Goal: Task Accomplishment & Management: Complete application form

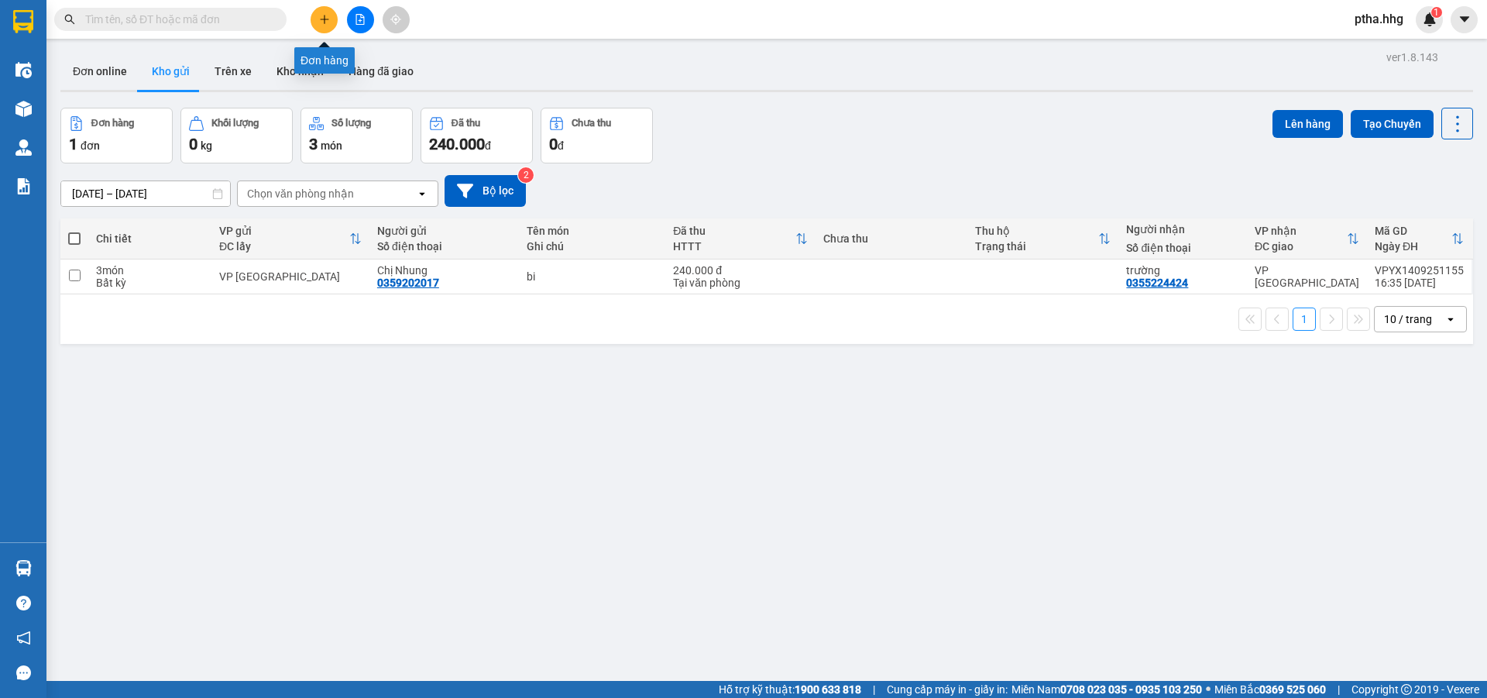
click at [319, 17] on icon "plus" at bounding box center [324, 19] width 11 height 11
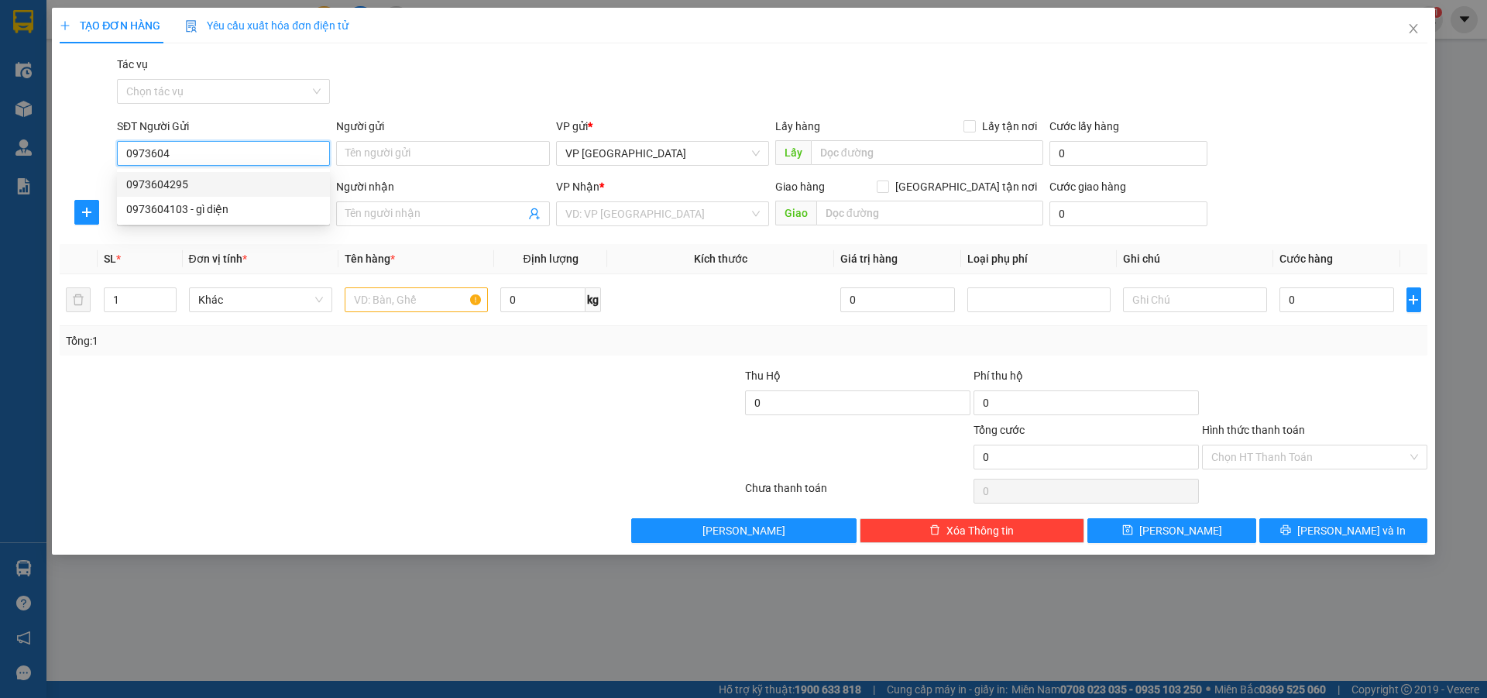
click at [180, 185] on div "0973604295" at bounding box center [223, 184] width 194 height 17
type input "0973604295"
click at [166, 214] on input "SĐT Người Nhận" at bounding box center [223, 213] width 213 height 25
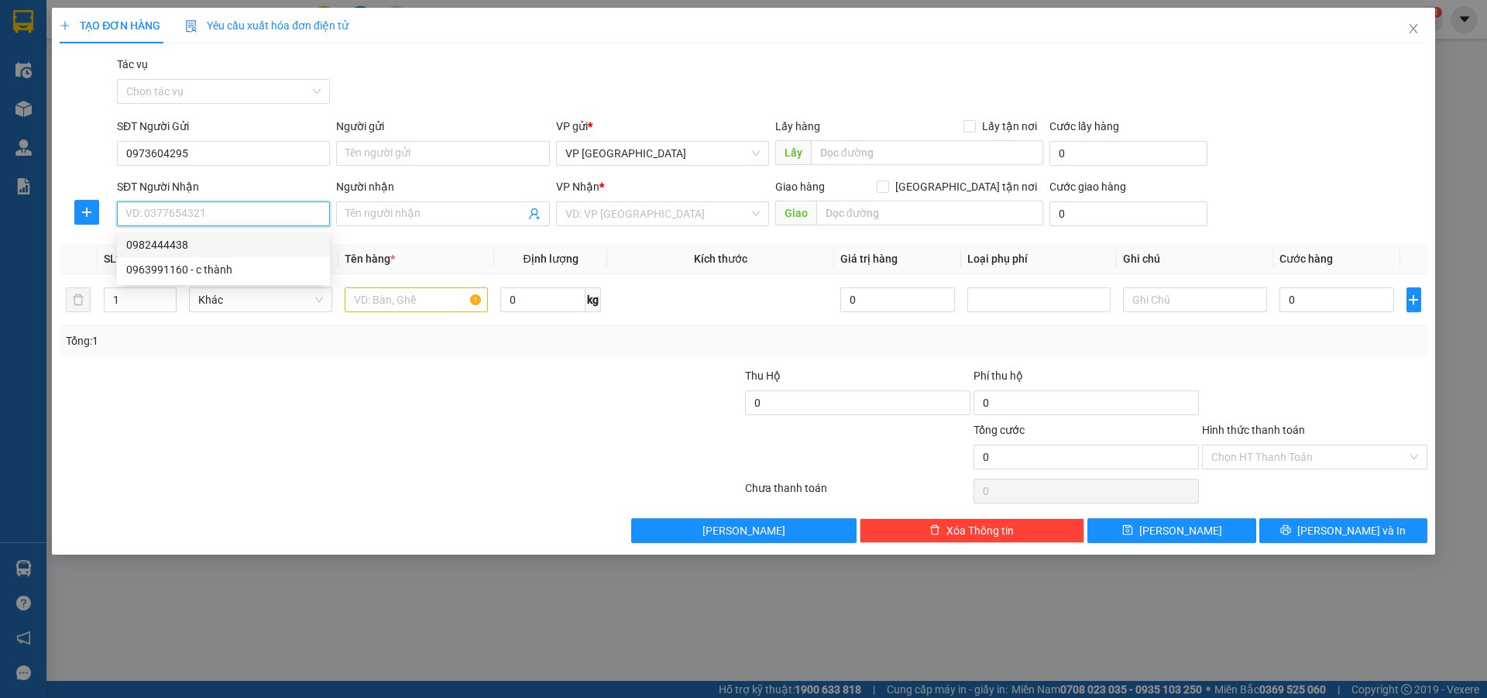
click at [161, 245] on div "0982444438" at bounding box center [223, 244] width 194 height 17
type input "0982444438"
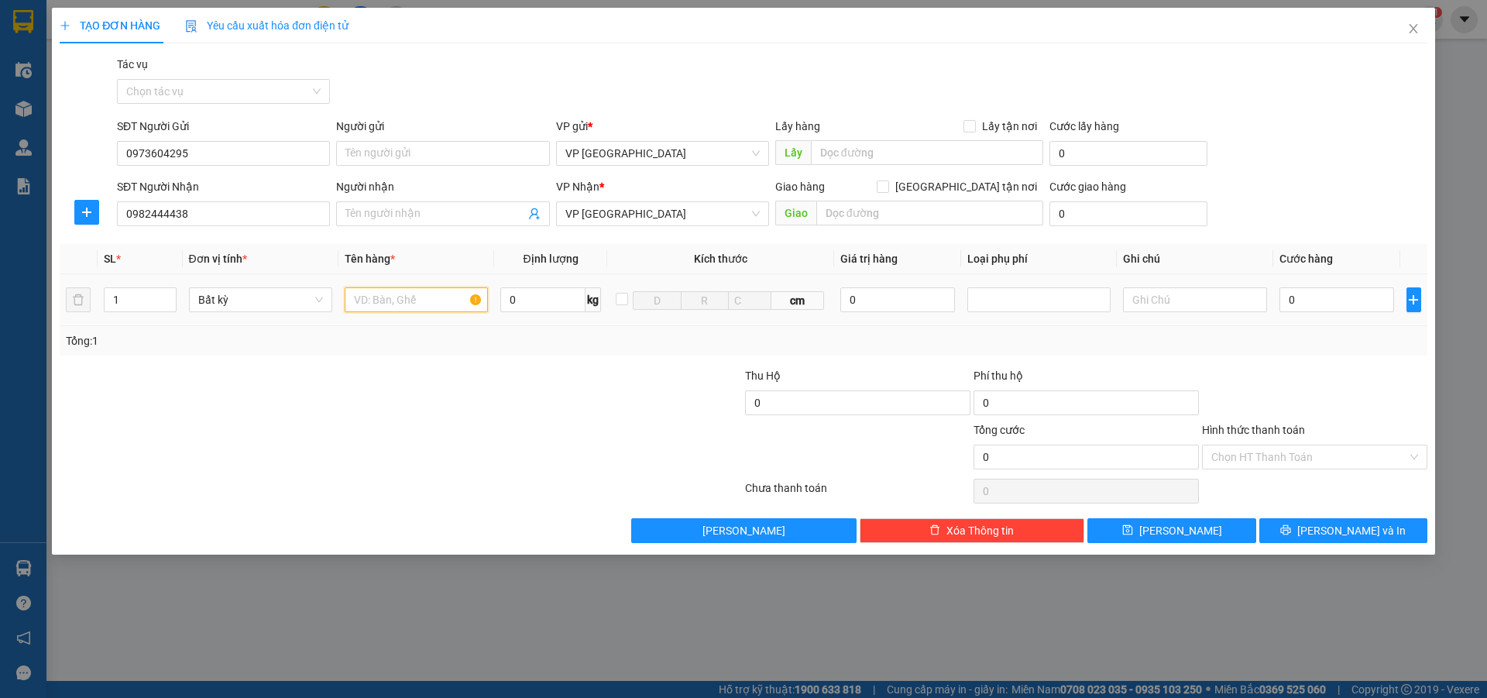
click at [362, 297] on input "text" at bounding box center [416, 299] width 143 height 25
type input "xop"
click at [1298, 297] on input "0" at bounding box center [1336, 299] width 115 height 25
type input "5"
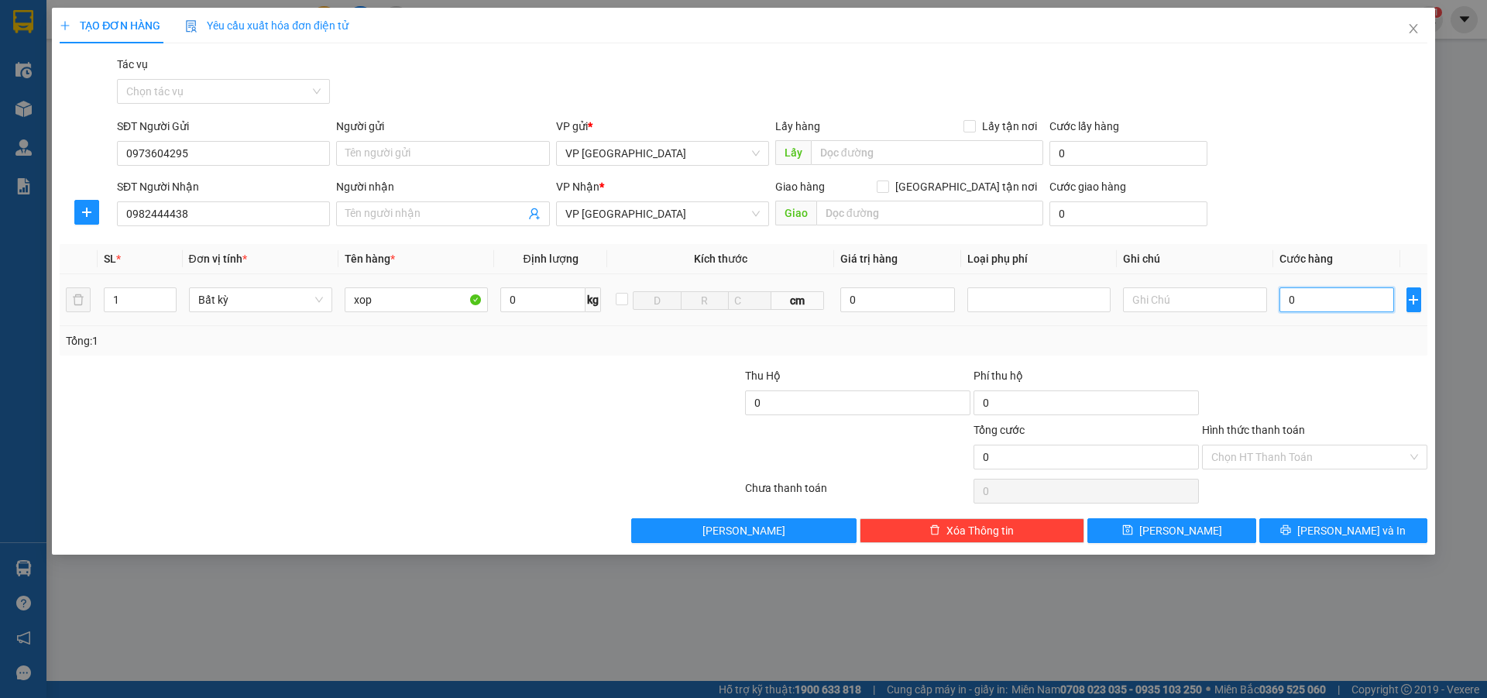
type input "5"
type input "50"
type input "500"
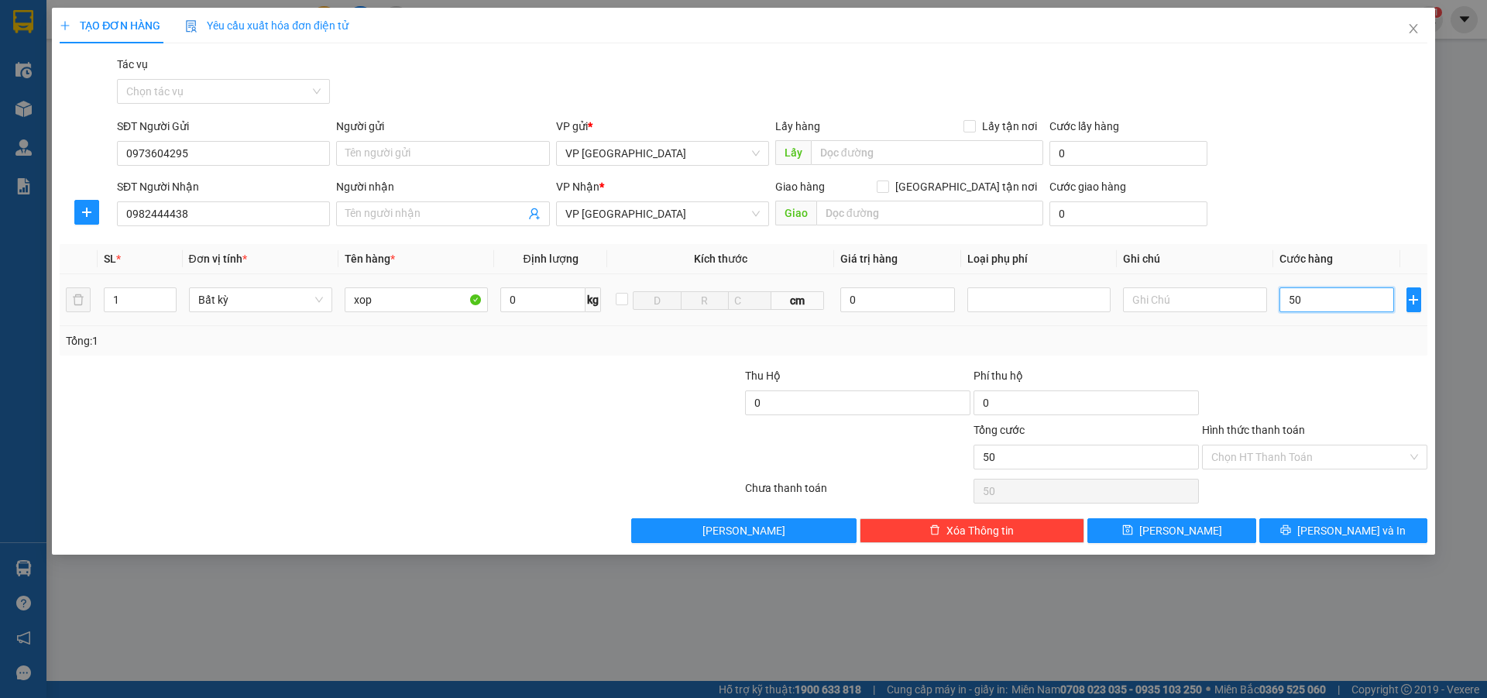
type input "500"
type input "5.000"
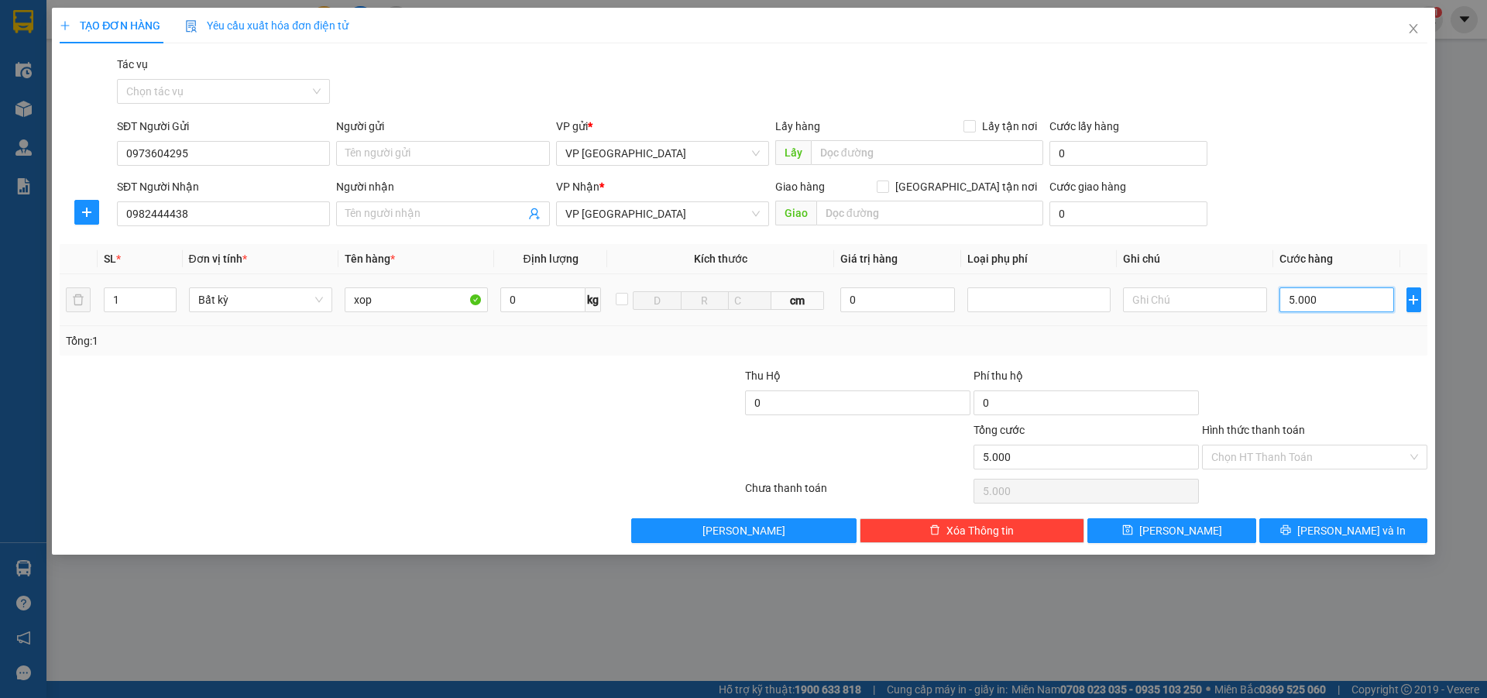
type input "50.000"
click at [1272, 459] on input "Hình thức thanh toán" at bounding box center [1309, 456] width 196 height 23
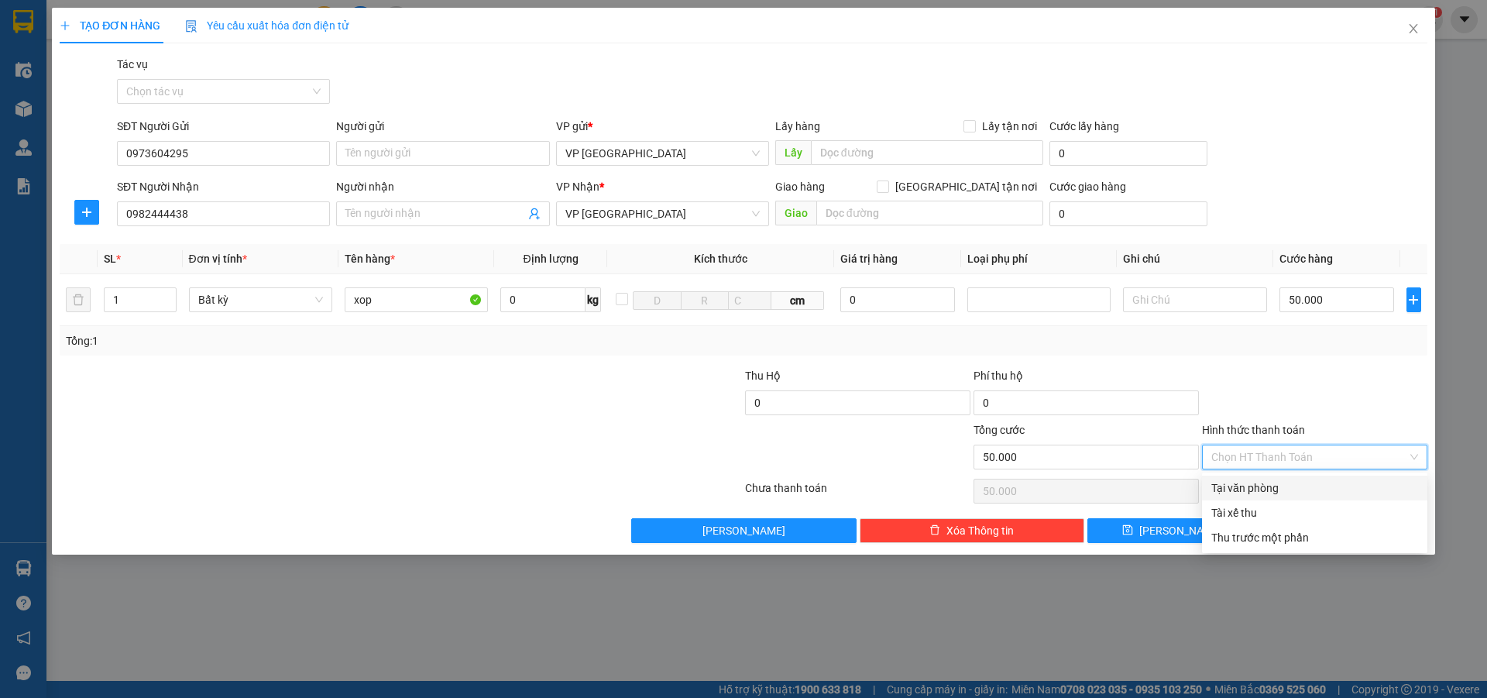
click at [1273, 479] on div "Tại văn phòng" at bounding box center [1314, 487] width 207 height 17
type input "0"
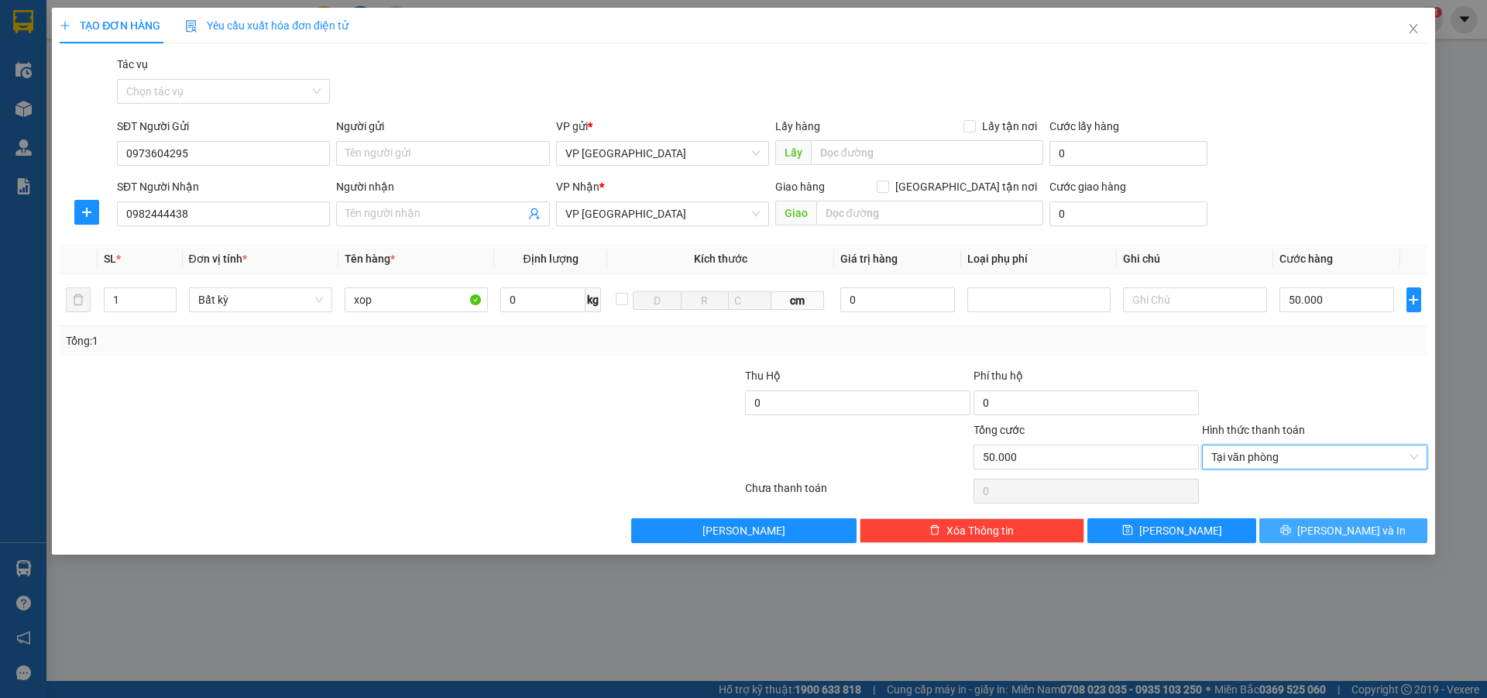
click at [1295, 529] on button "[PERSON_NAME] và In" at bounding box center [1343, 530] width 168 height 25
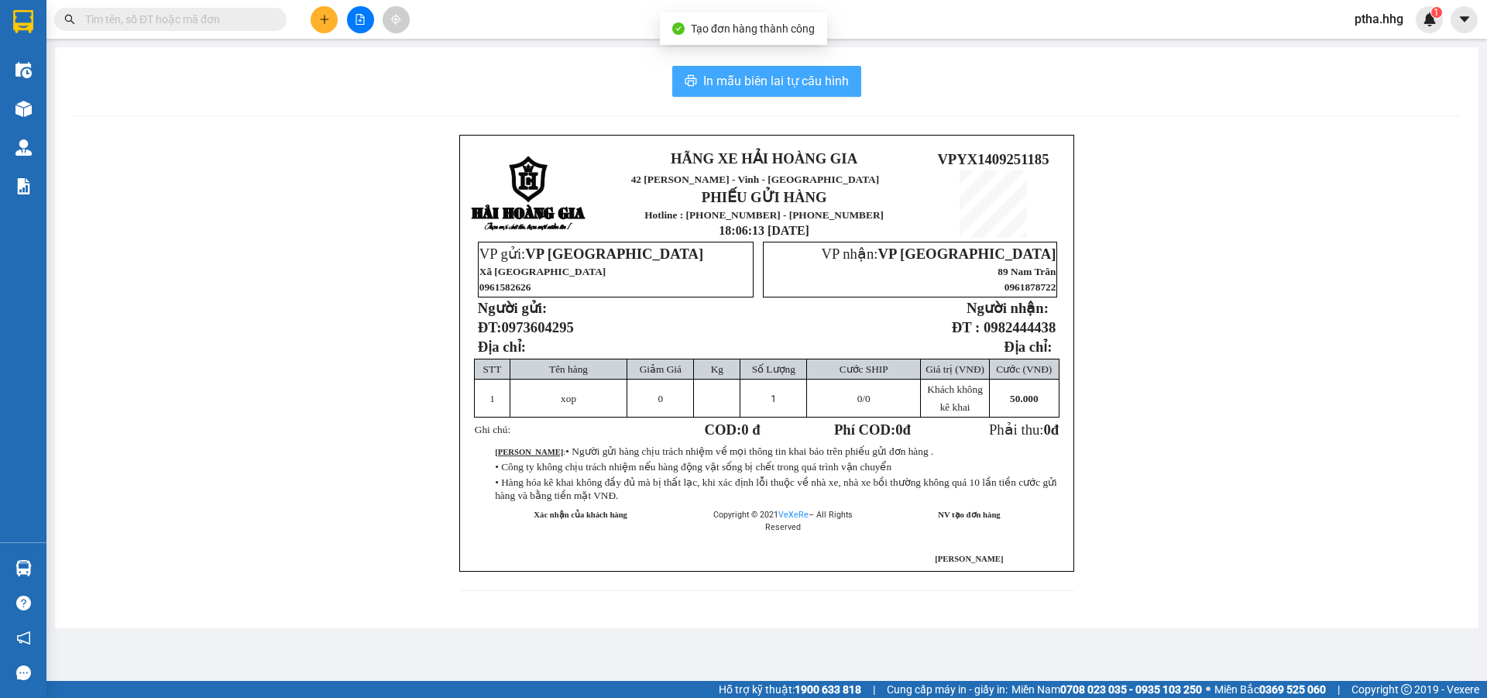
click at [803, 84] on span "In mẫu biên lai tự cấu hình" at bounding box center [776, 80] width 146 height 19
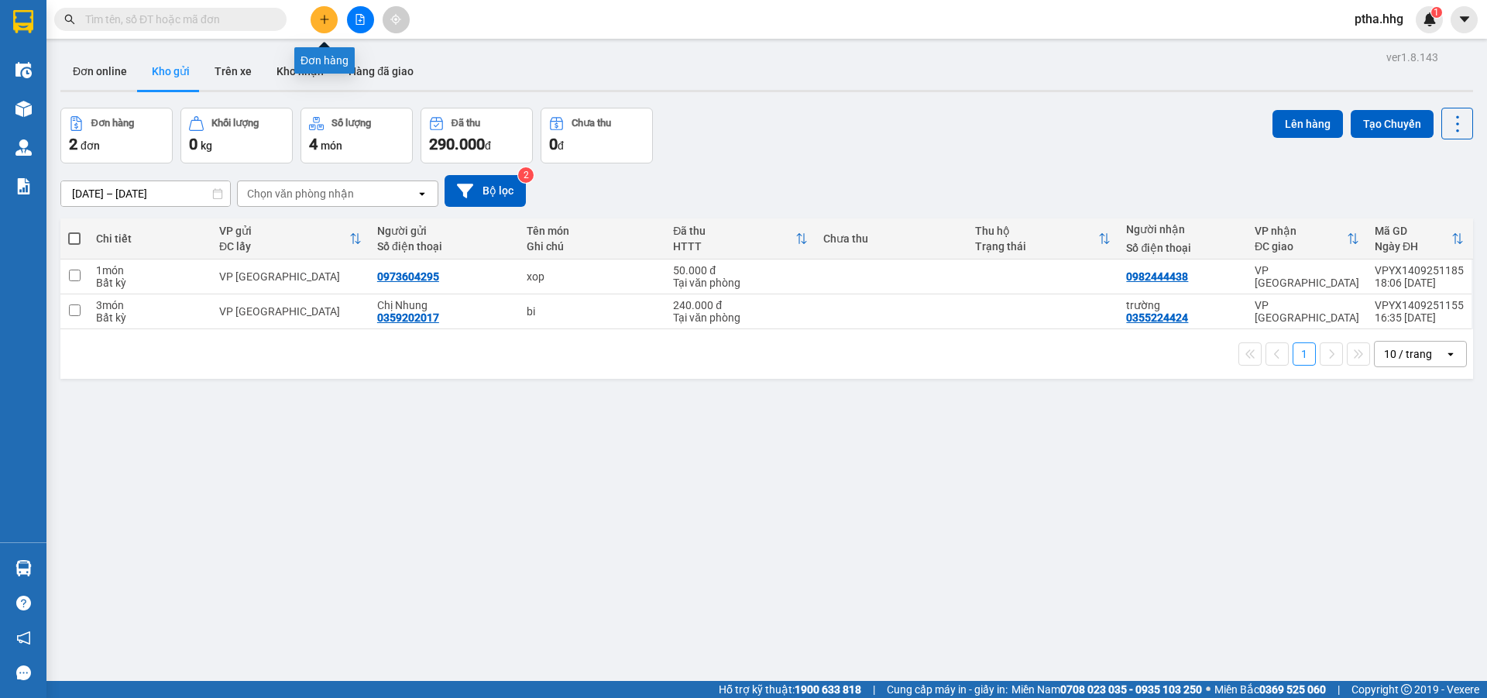
click at [325, 29] on button at bounding box center [324, 19] width 27 height 27
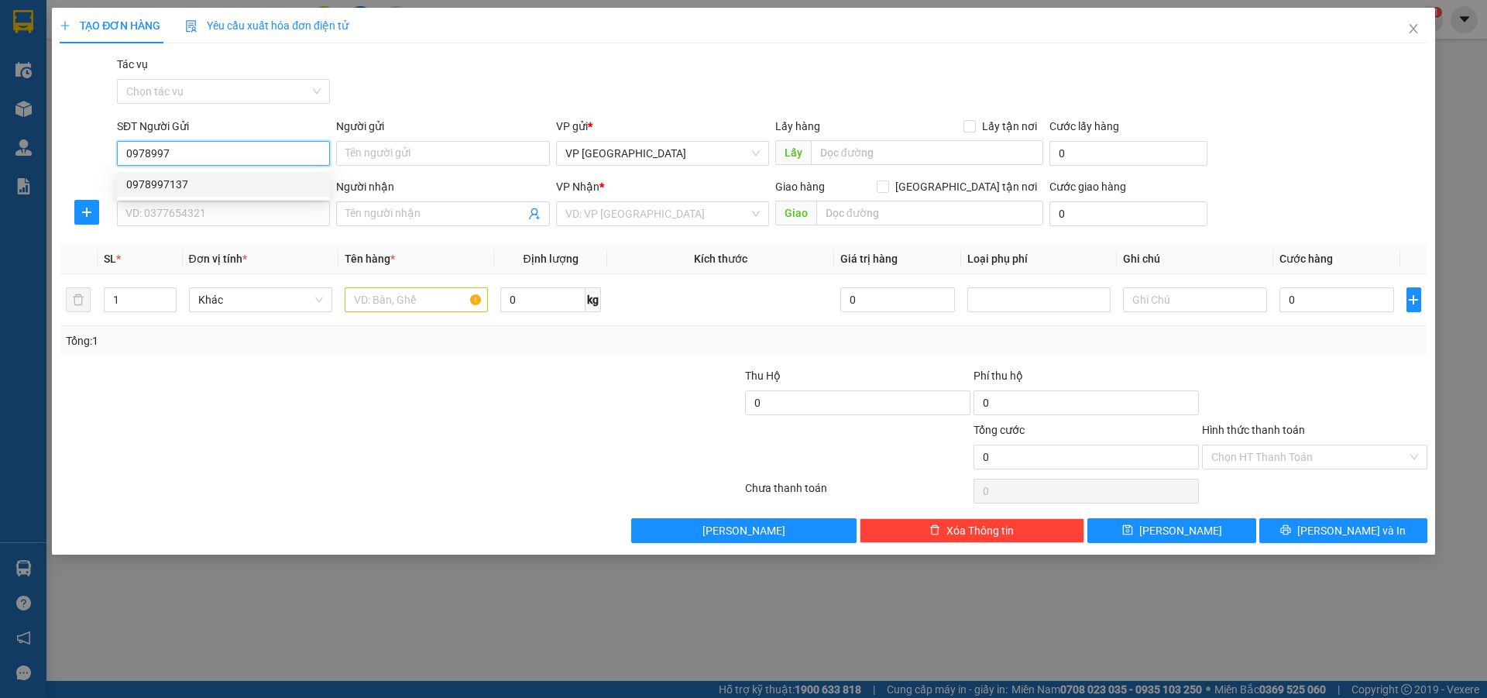
click at [160, 177] on div "0978997137" at bounding box center [223, 184] width 194 height 17
type input "0978997137"
click at [180, 218] on input "SĐT Người Nhận" at bounding box center [223, 213] width 213 height 25
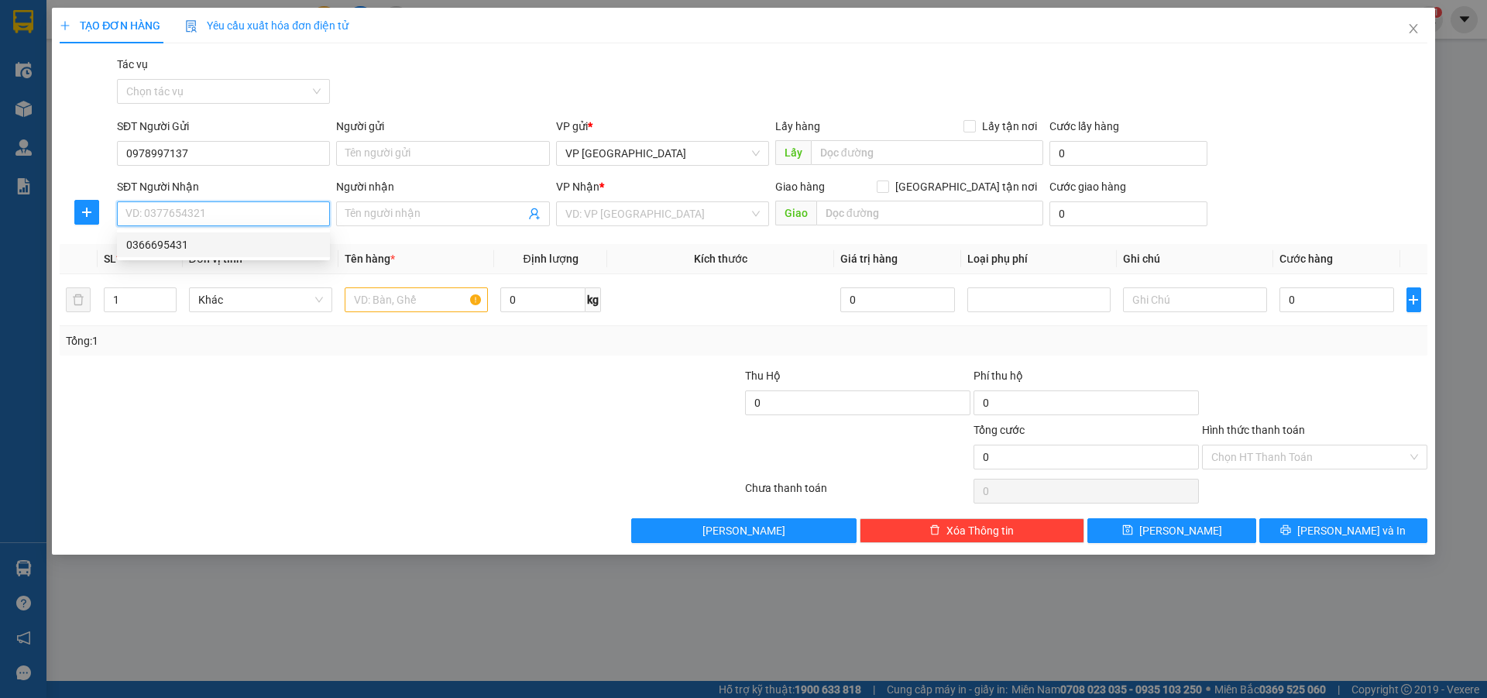
click at [183, 235] on div "0366695431" at bounding box center [223, 244] width 213 height 25
type input "0366695431"
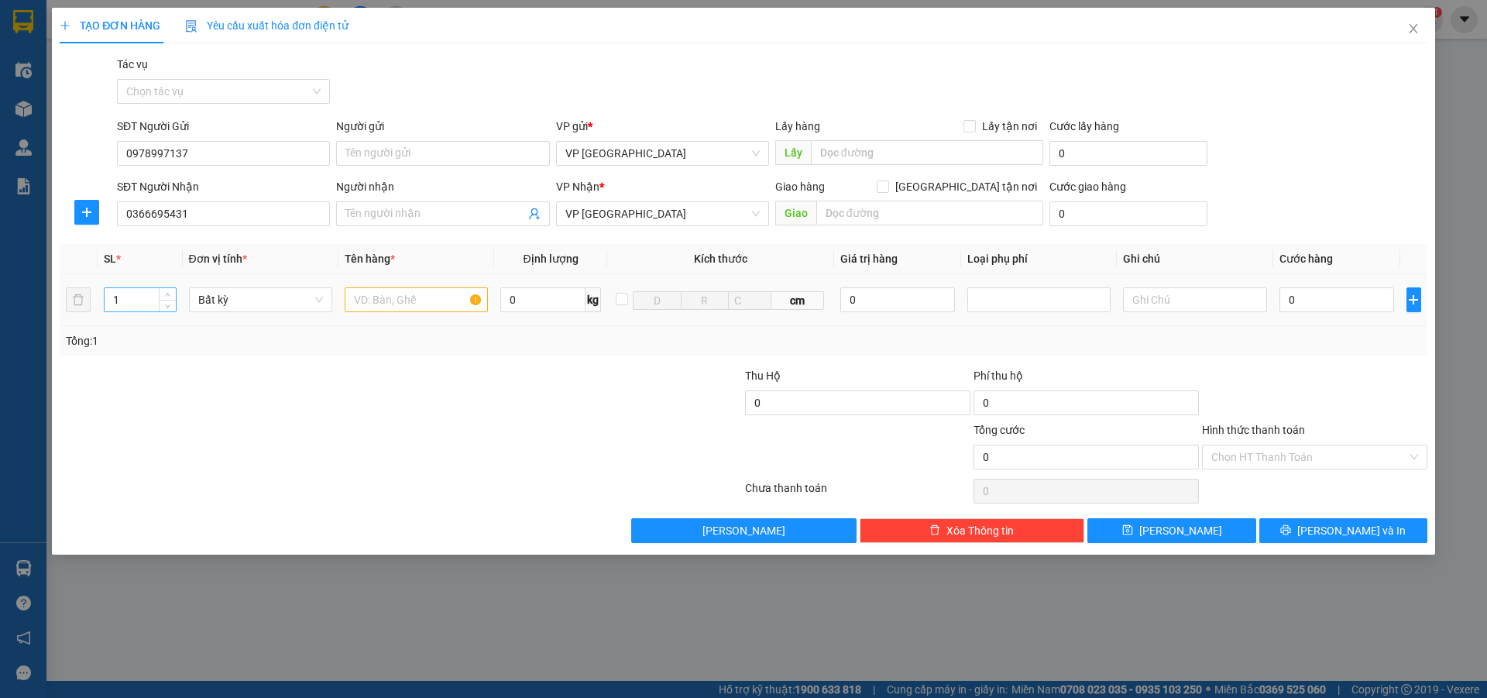
click at [125, 297] on input "1" at bounding box center [140, 299] width 71 height 23
type input "4"
click at [365, 297] on input "text" at bounding box center [416, 299] width 143 height 25
type input "bi"
click at [1292, 297] on input "0" at bounding box center [1336, 299] width 115 height 25
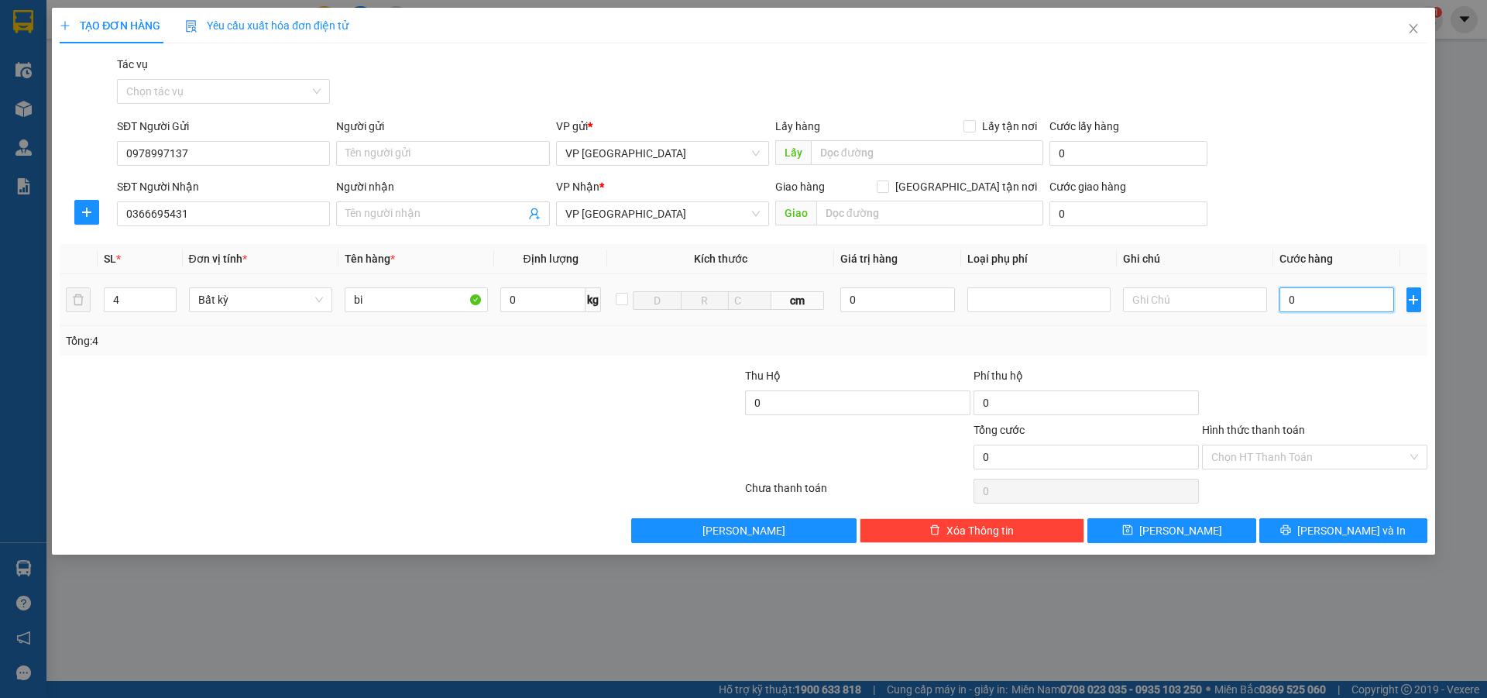
type input "3"
type input "38"
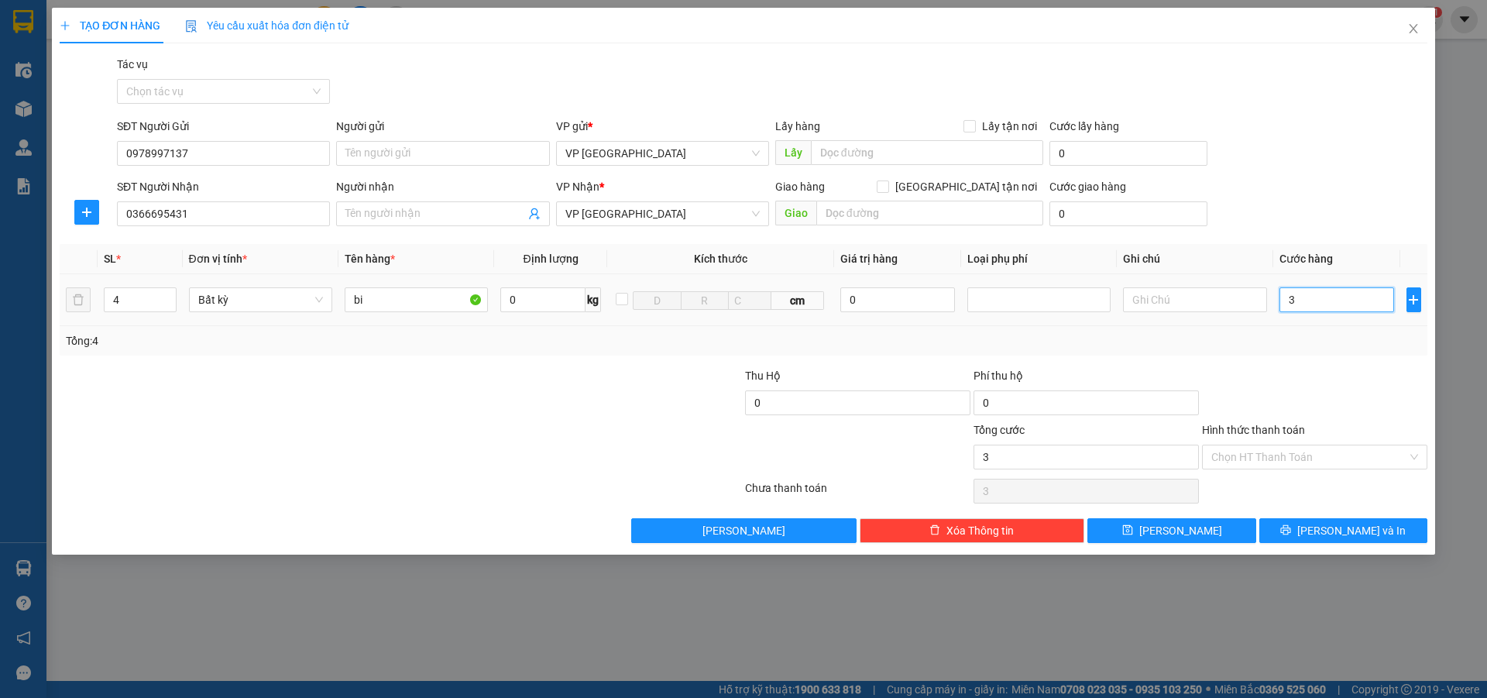
type input "38"
type input "380"
type input "3.800"
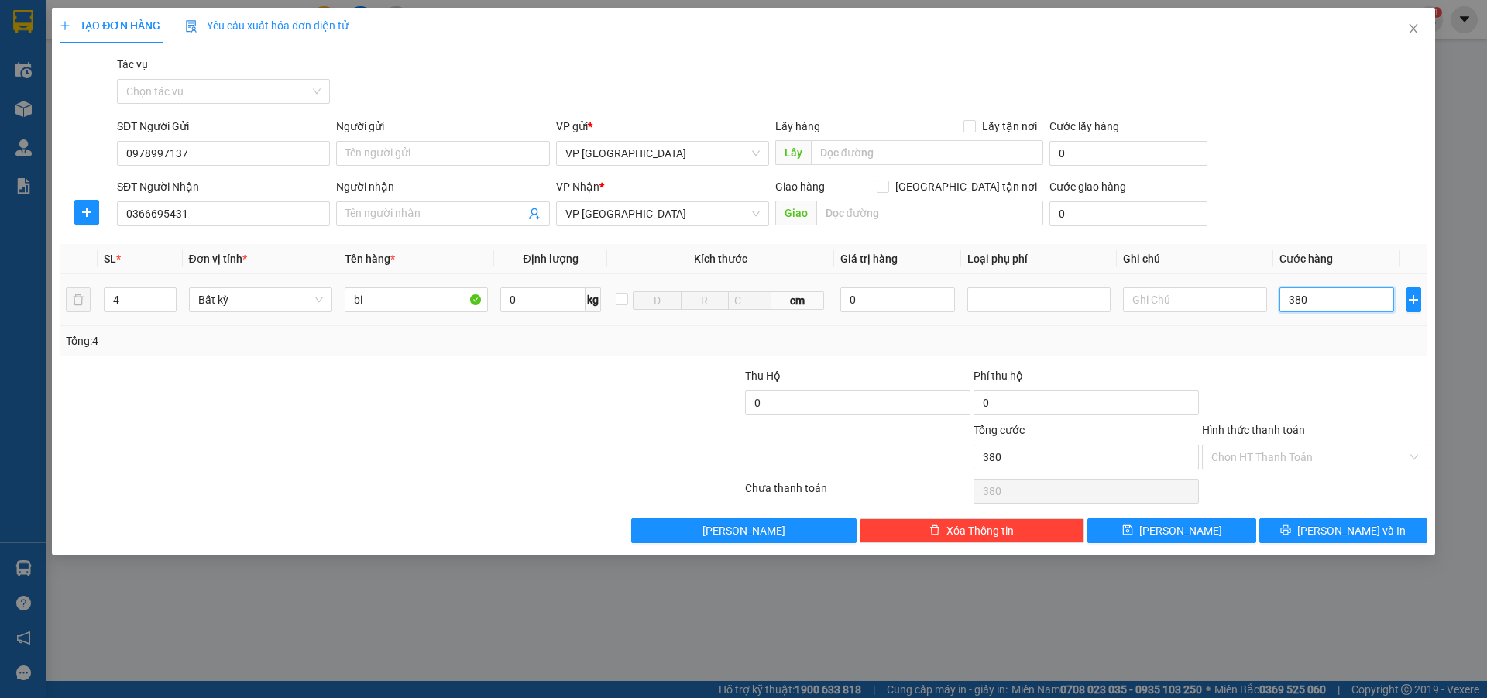
type input "3.800"
type input "38.000"
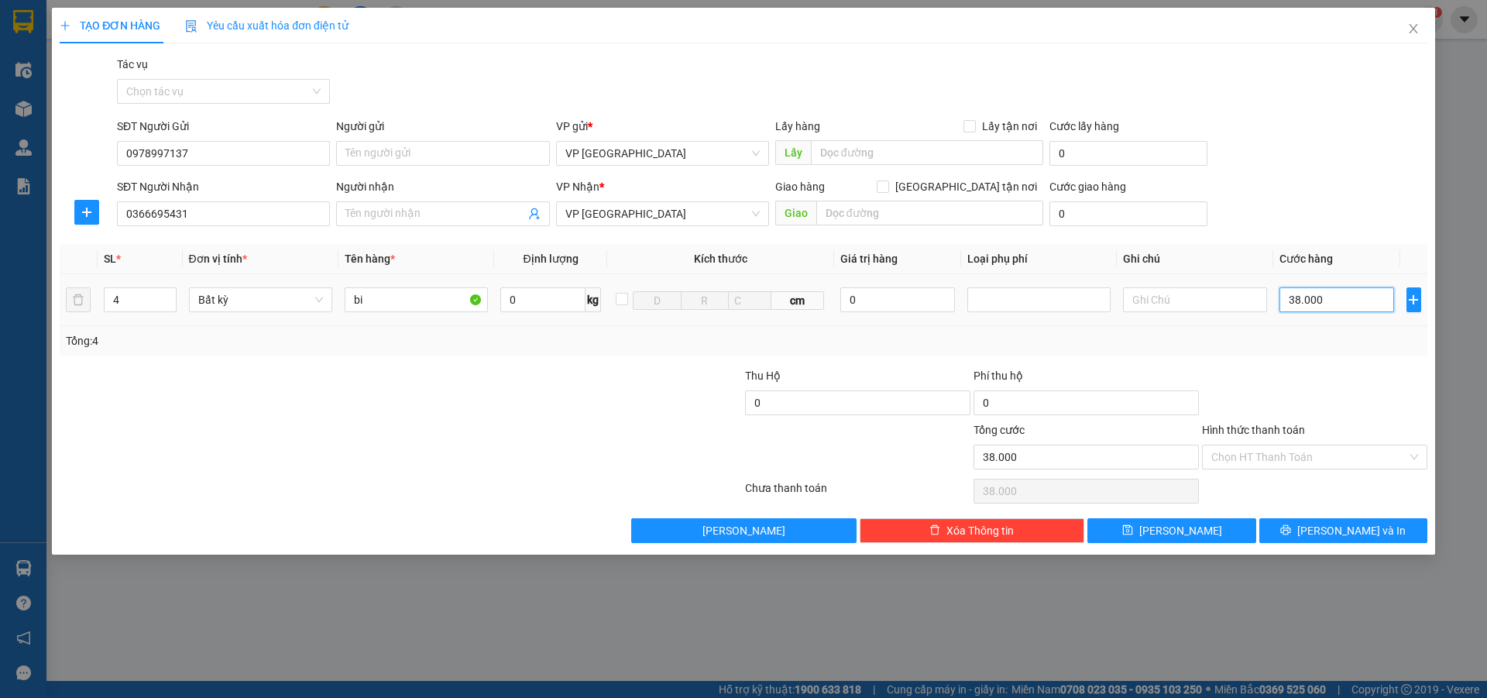
type input "380.000"
click at [1255, 462] on input "Hình thức thanh toán" at bounding box center [1309, 456] width 196 height 23
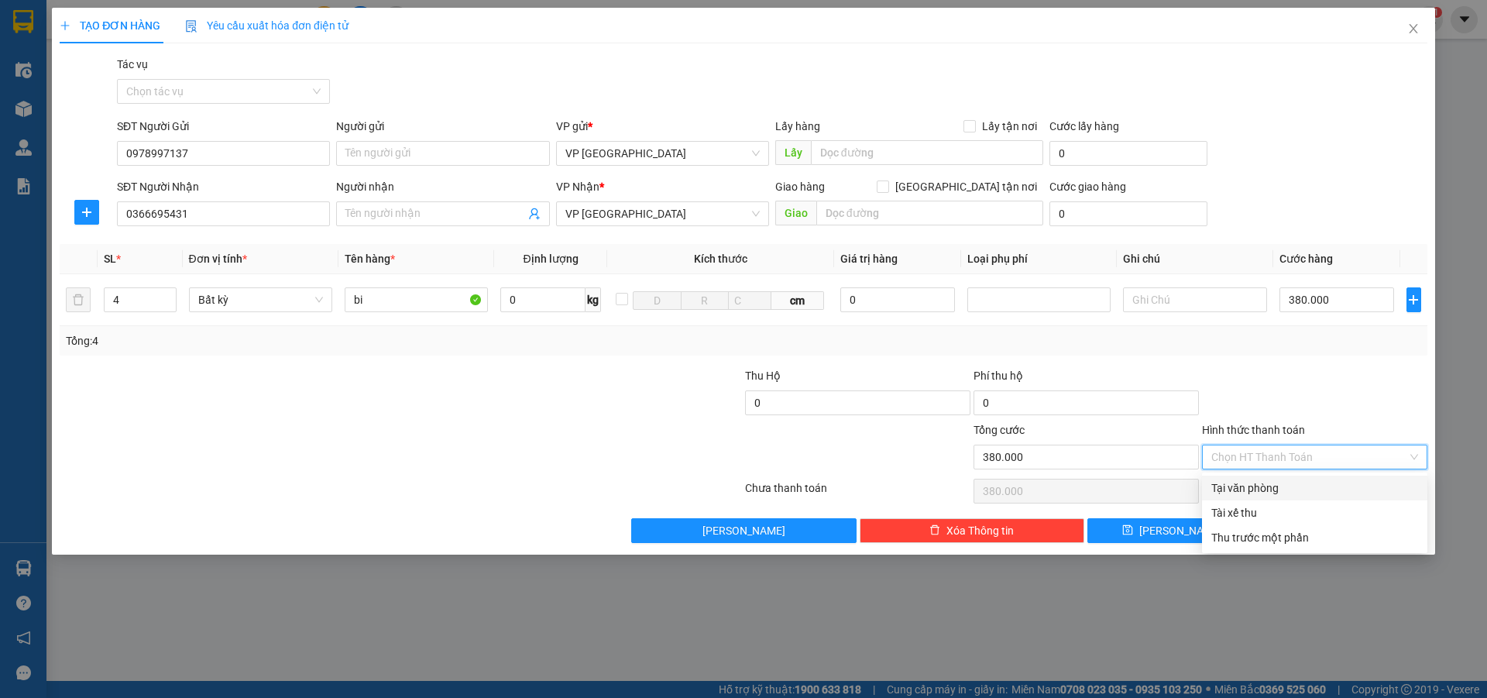
click at [1271, 486] on div "Tại văn phòng" at bounding box center [1314, 487] width 207 height 17
type input "0"
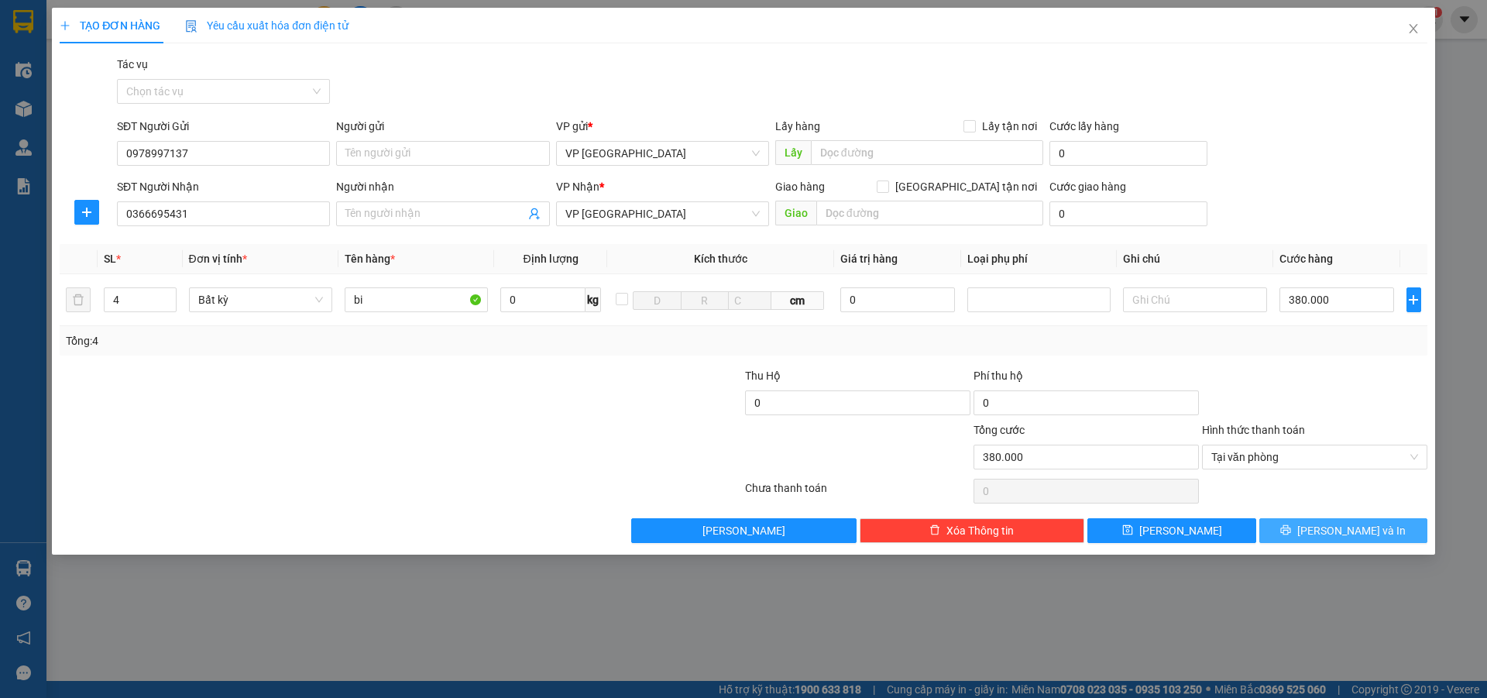
click at [1337, 535] on span "[PERSON_NAME] và In" at bounding box center [1351, 530] width 108 height 17
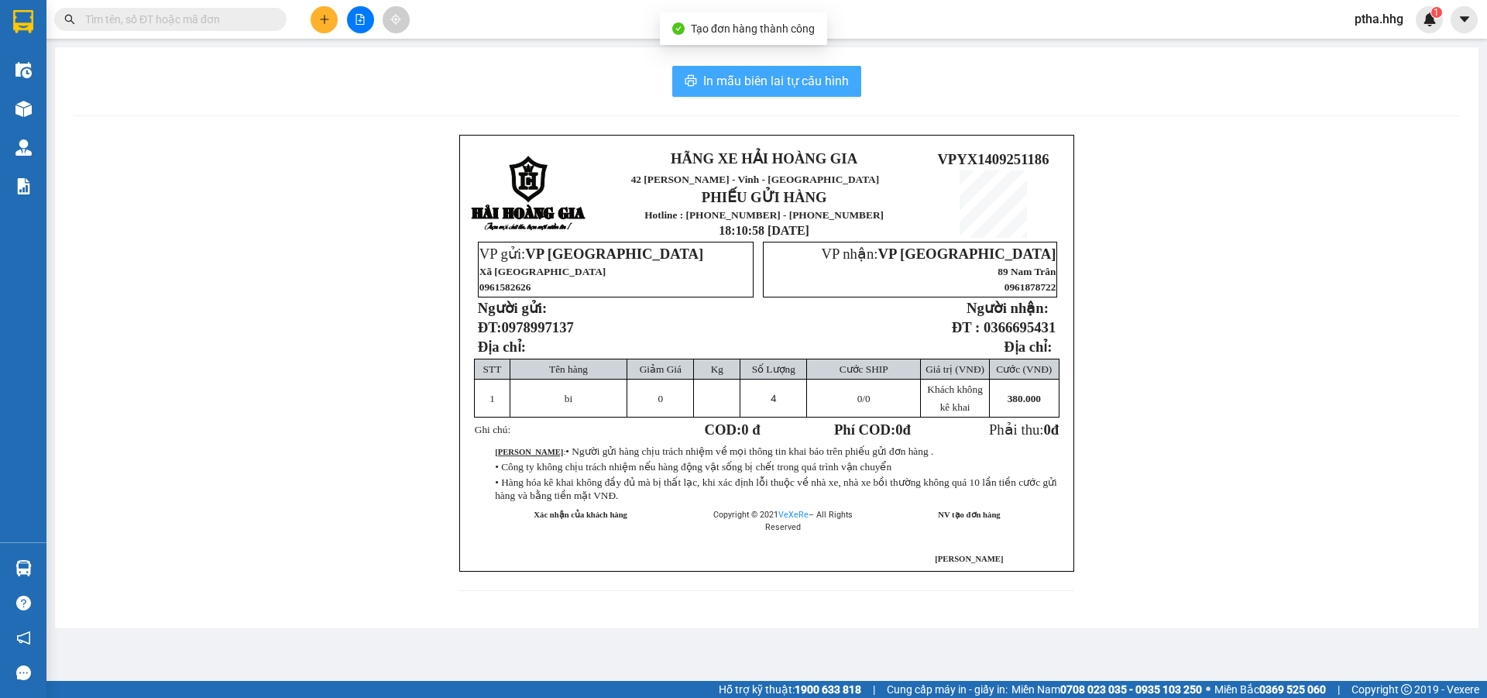
click at [779, 73] on span "In mẫu biên lai tự cấu hình" at bounding box center [776, 80] width 146 height 19
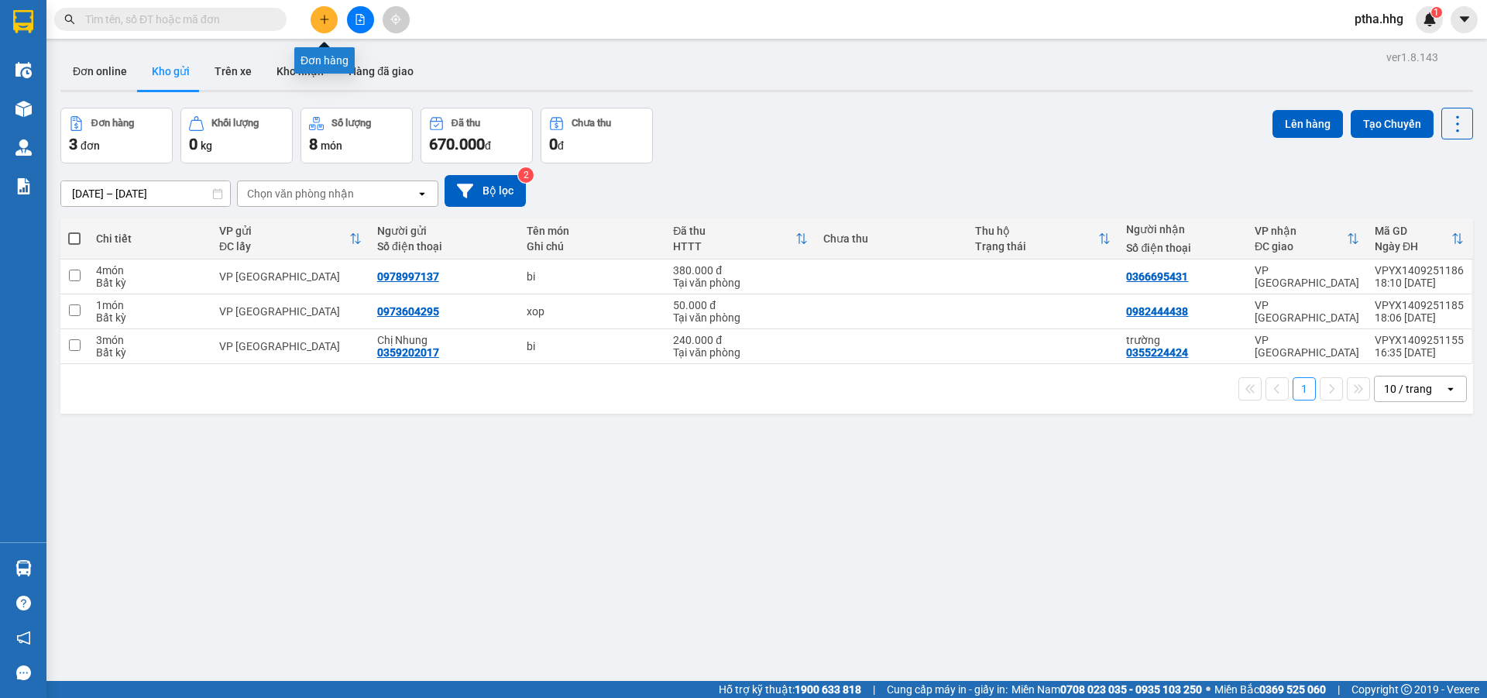
click at [327, 19] on icon "plus" at bounding box center [324, 19] width 9 height 1
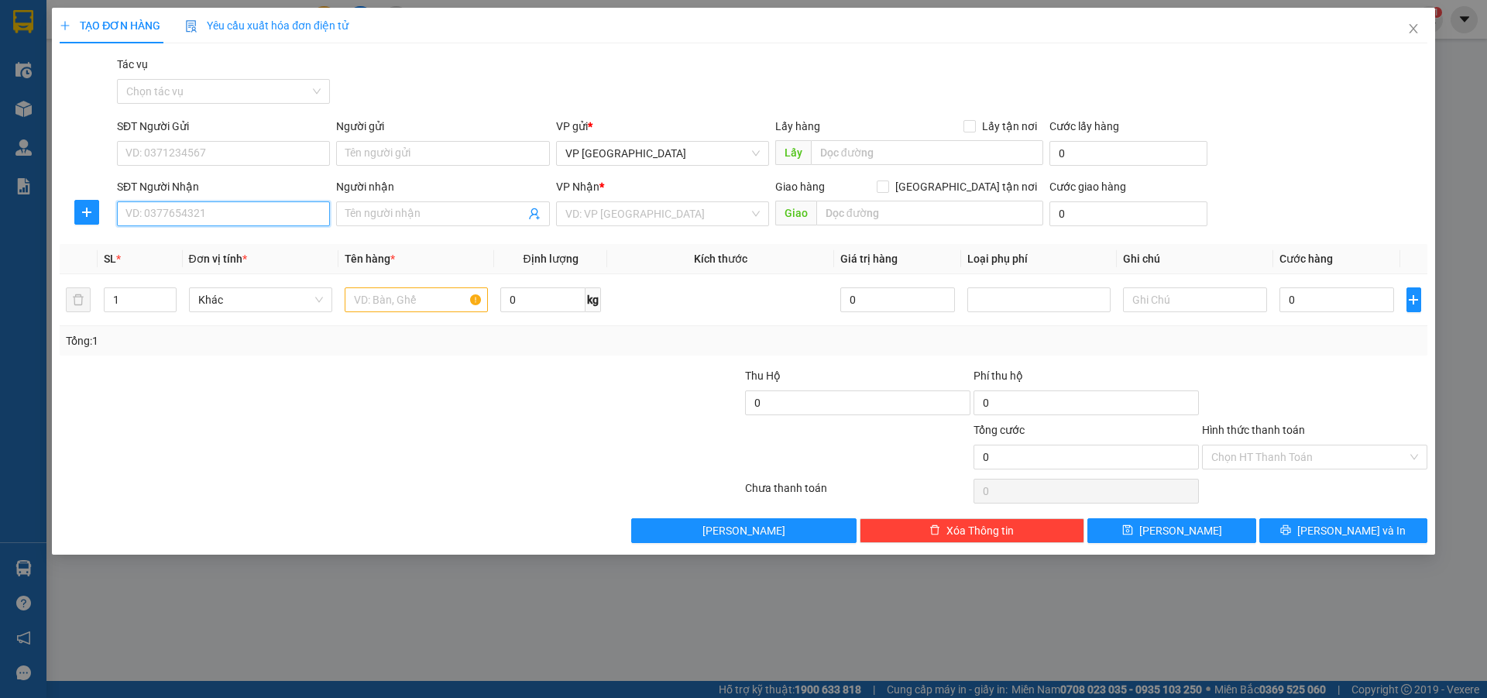
click at [239, 216] on input "SĐT Người Nhận" at bounding box center [223, 213] width 213 height 25
click at [168, 241] on div "0972278493 - [PERSON_NAME]" at bounding box center [223, 244] width 194 height 17
type input "0972278493"
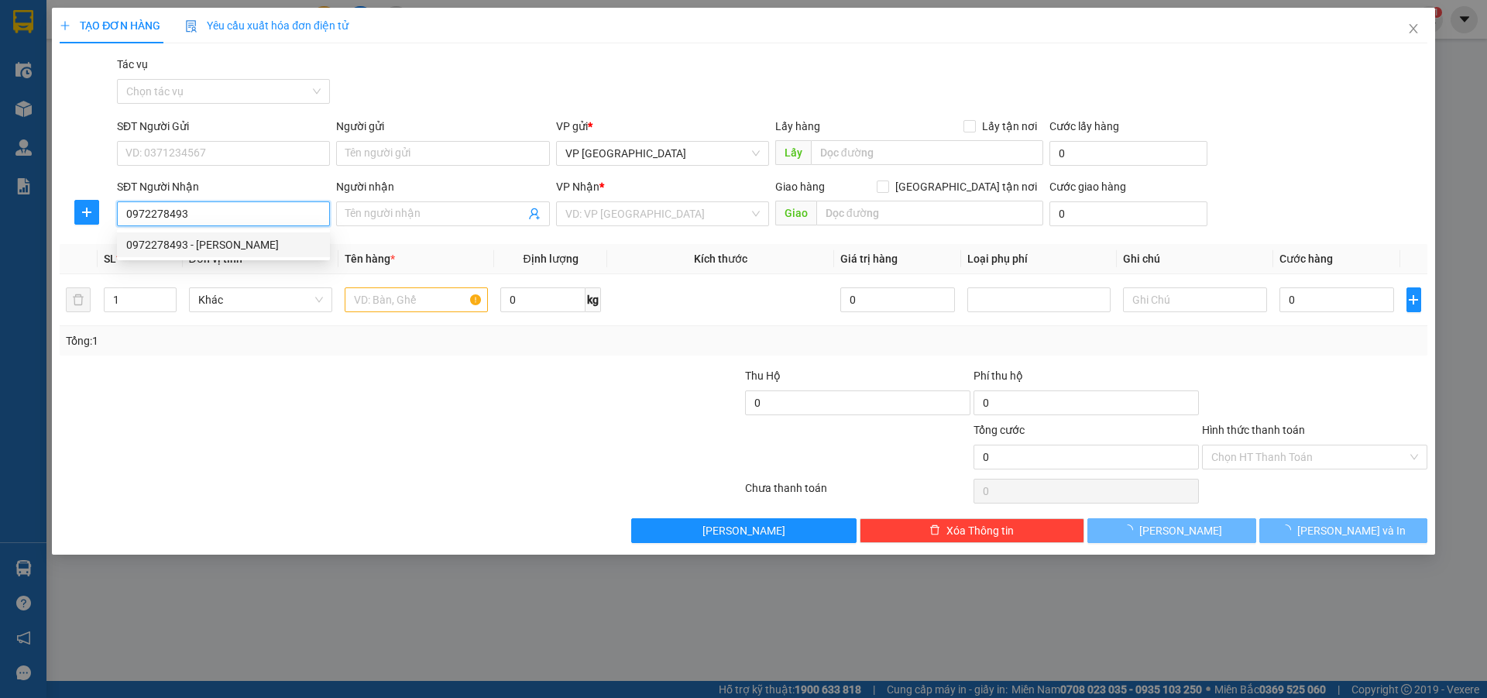
type input "[PERSON_NAME]"
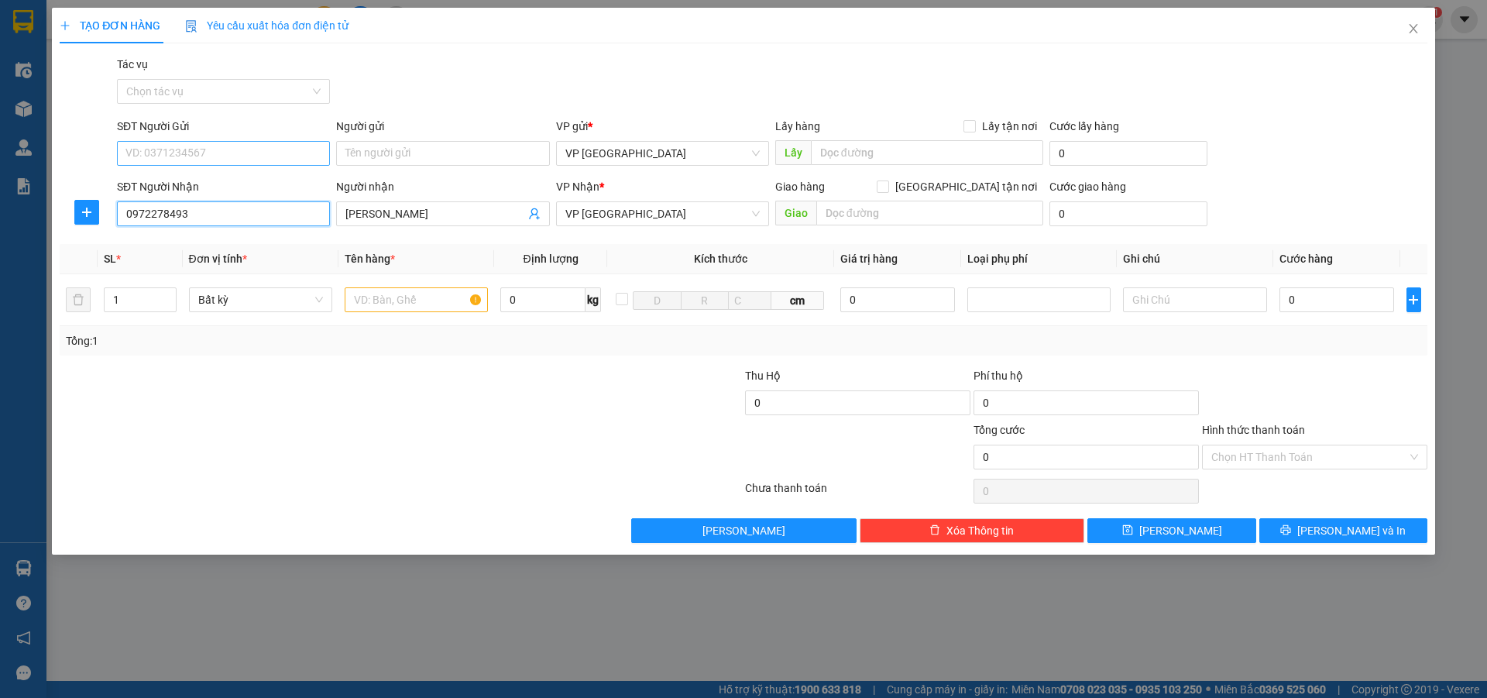
type input "0972278493"
click at [194, 153] on input "SĐT Người Gửi" at bounding box center [223, 153] width 213 height 25
click at [180, 182] on div "0389740529 - Bác Cận" at bounding box center [223, 184] width 194 height 17
type input "0389740529"
type input "Bác Cận"
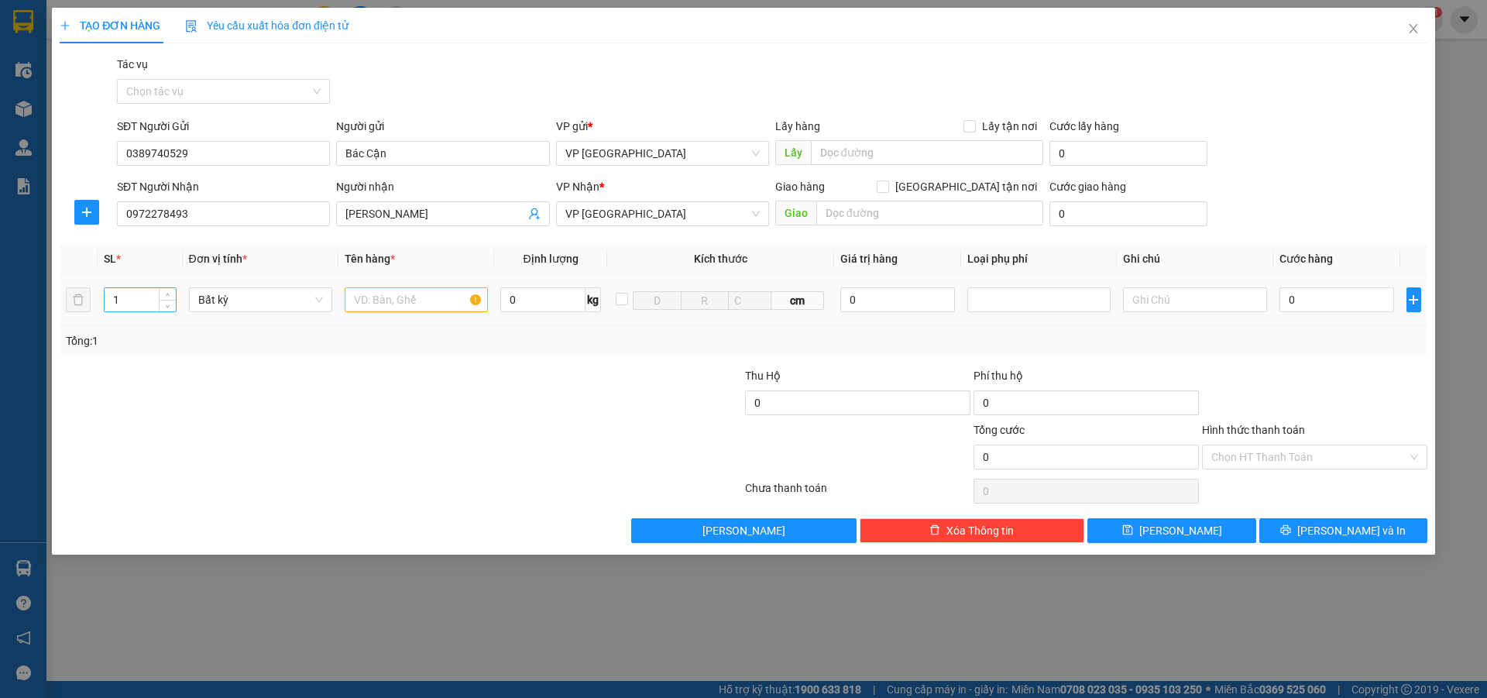
click at [119, 304] on input "1" at bounding box center [140, 299] width 71 height 23
type input "2"
click at [400, 301] on input "text" at bounding box center [416, 299] width 143 height 25
type input "bi"
click at [1303, 302] on input "0" at bounding box center [1336, 299] width 115 height 25
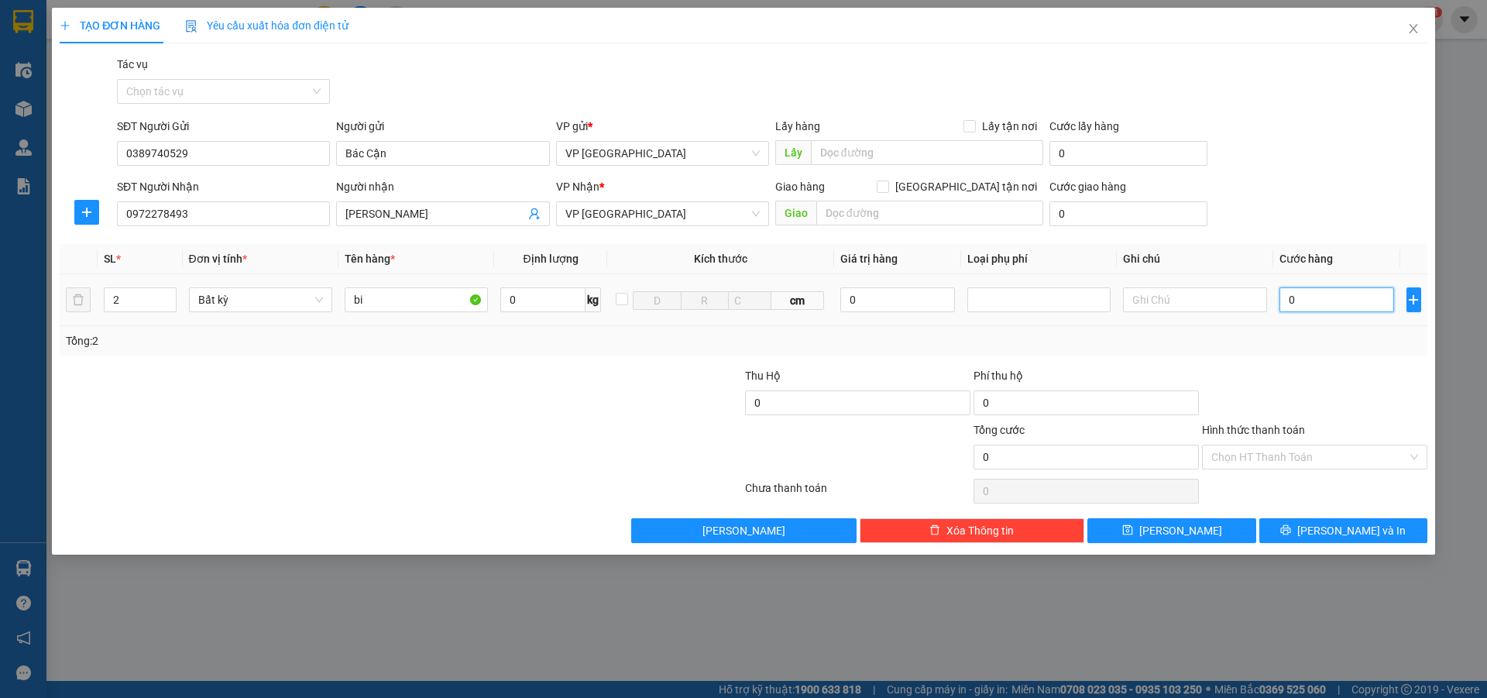
type input "1"
type input "10"
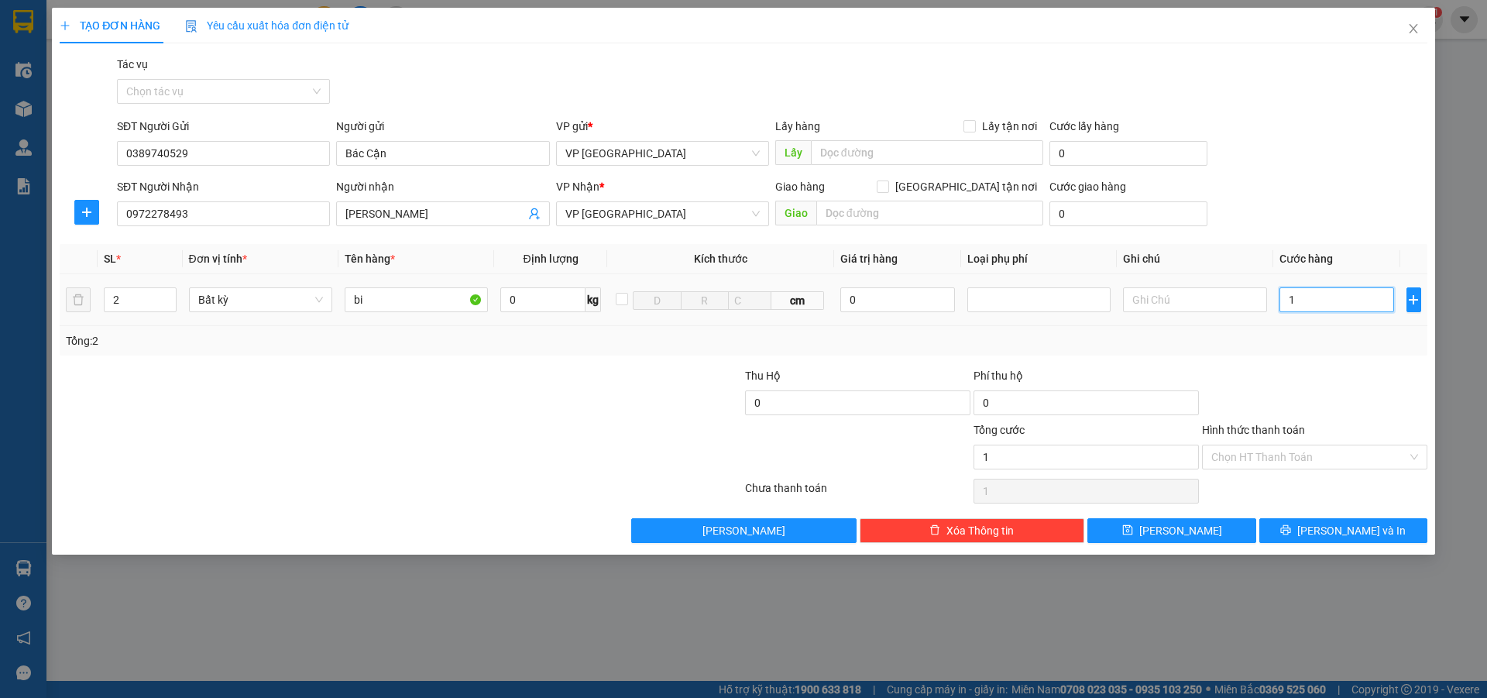
type input "10"
type input "100"
type input "1.000"
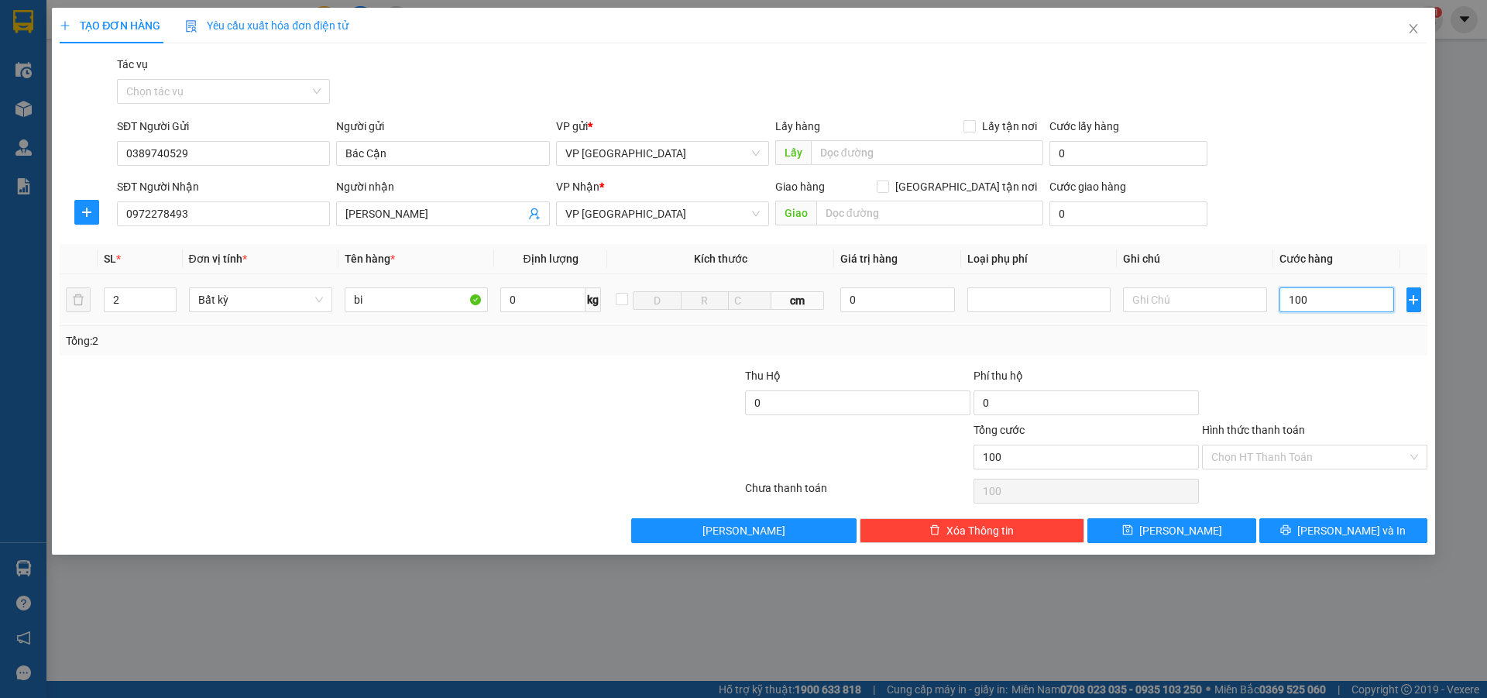
type input "1.000"
type input "10.000"
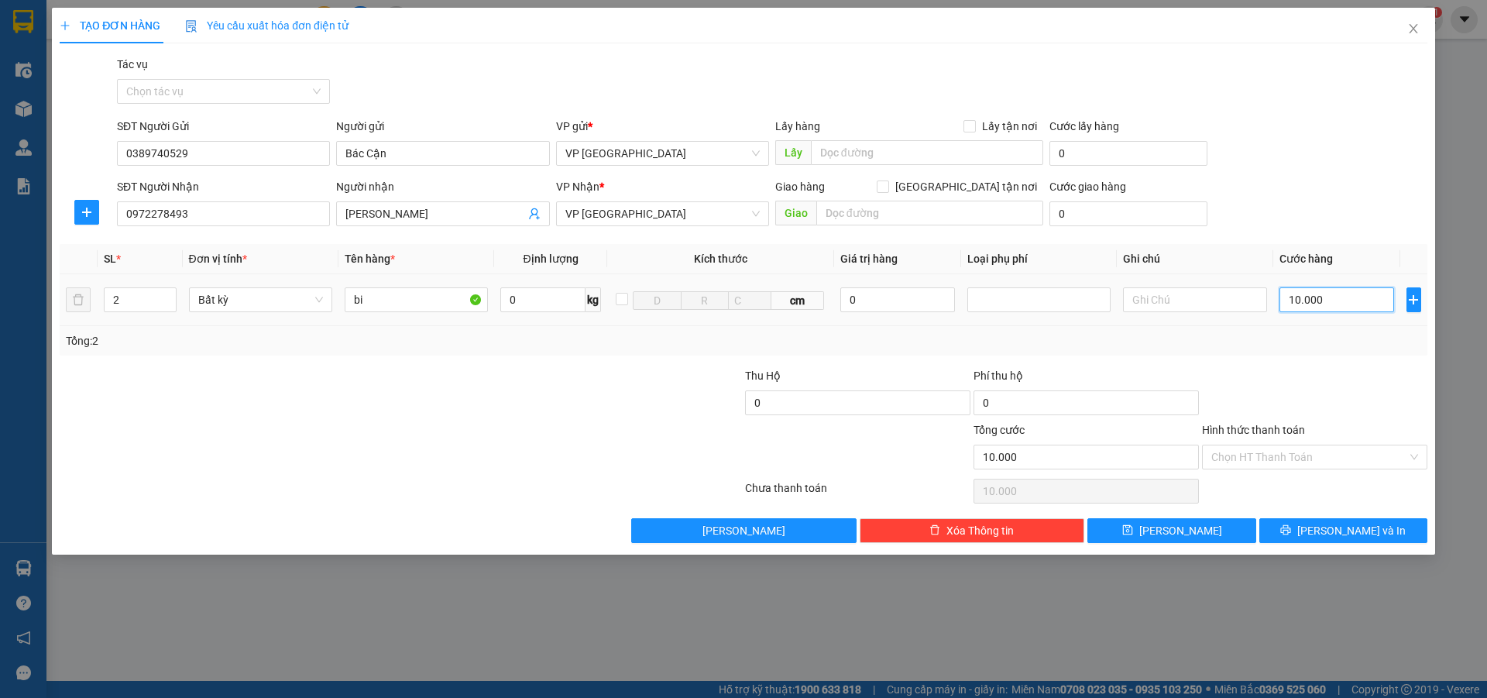
type input "100.000"
click at [1268, 461] on input "Hình thức thanh toán" at bounding box center [1309, 456] width 196 height 23
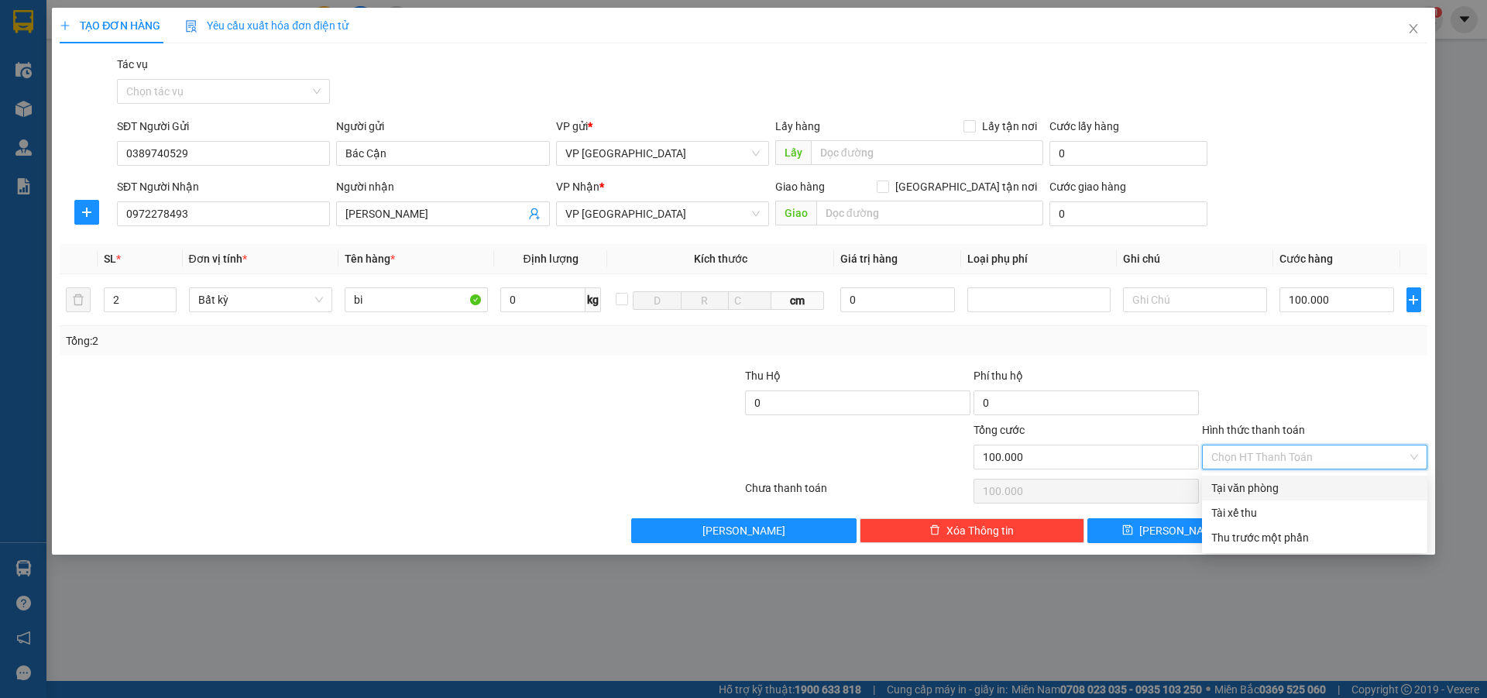
click at [1275, 480] on div "Tại văn phòng" at bounding box center [1314, 487] width 207 height 17
type input "0"
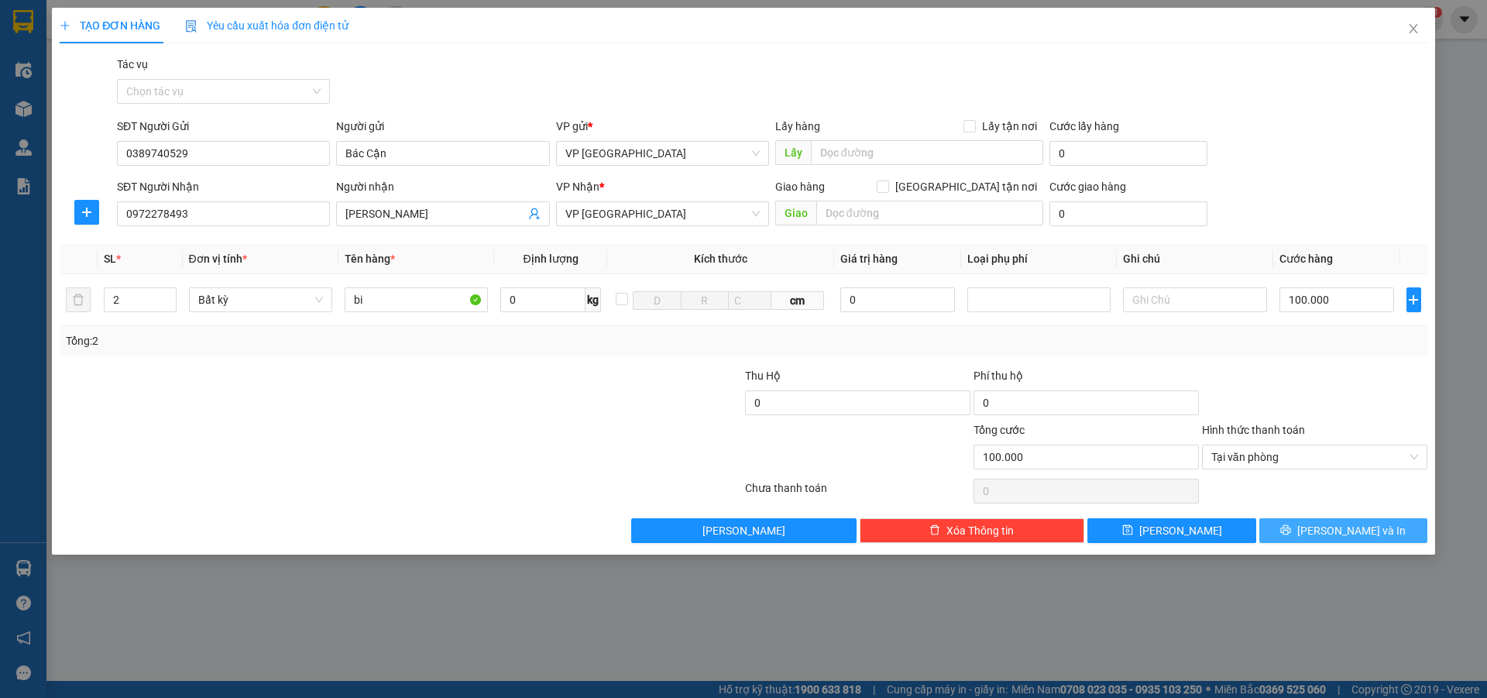
click at [1306, 527] on button "[PERSON_NAME] và In" at bounding box center [1343, 530] width 168 height 25
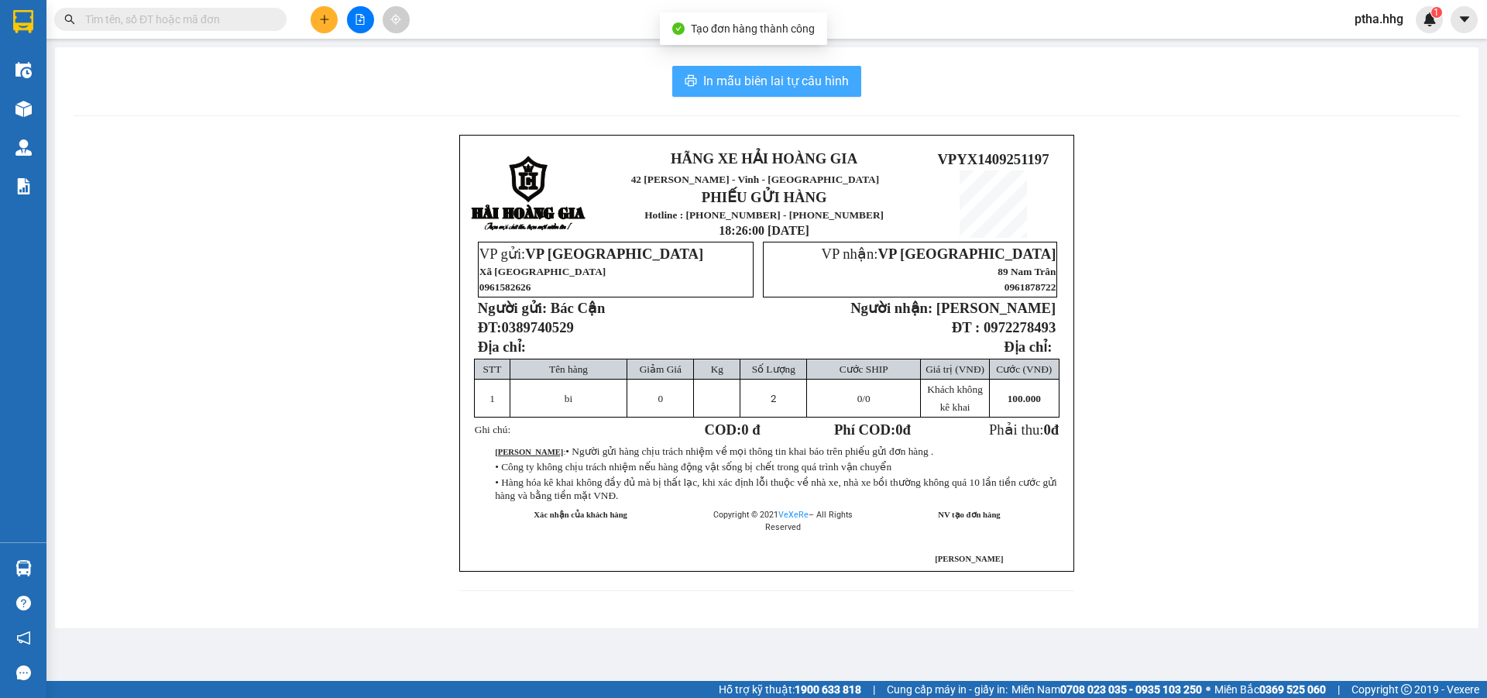
click at [738, 75] on span "In mẫu biên lai tự cấu hình" at bounding box center [776, 80] width 146 height 19
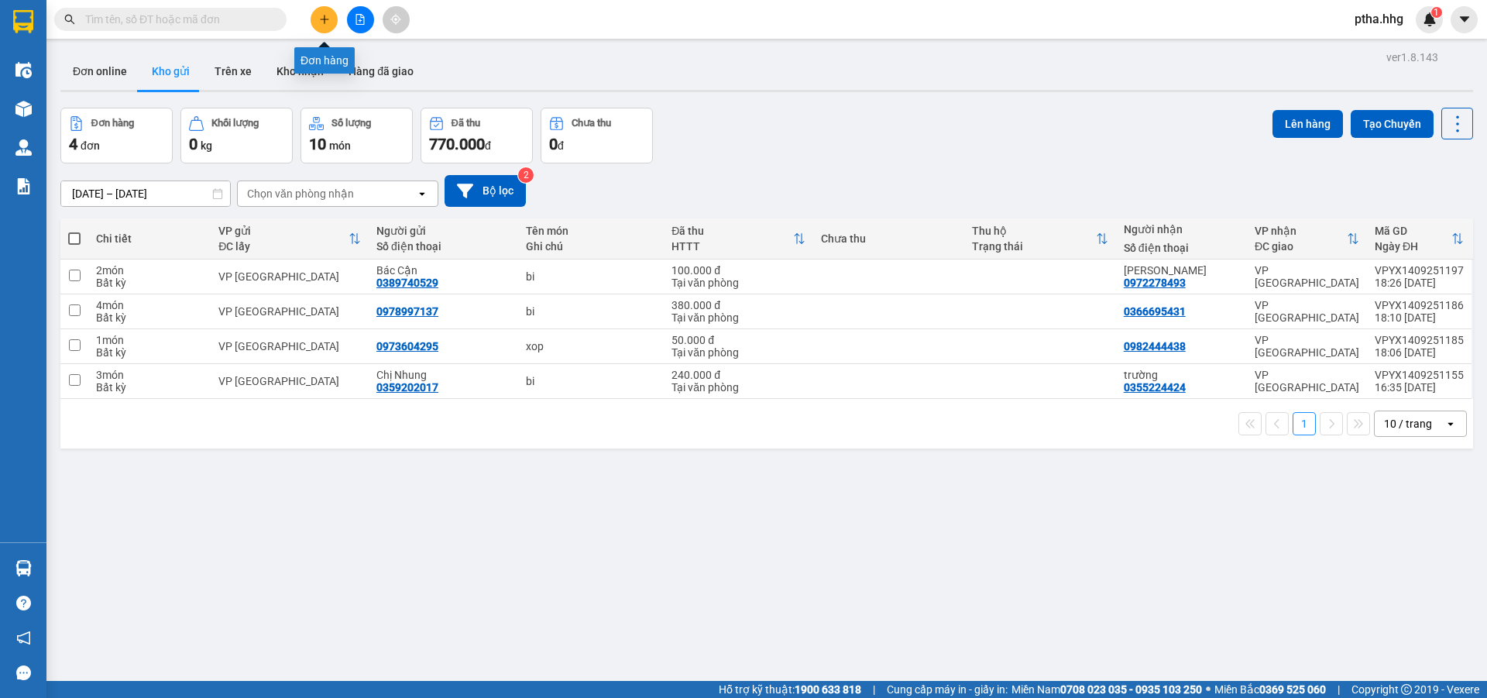
click at [323, 21] on icon "plus" at bounding box center [324, 19] width 11 height 11
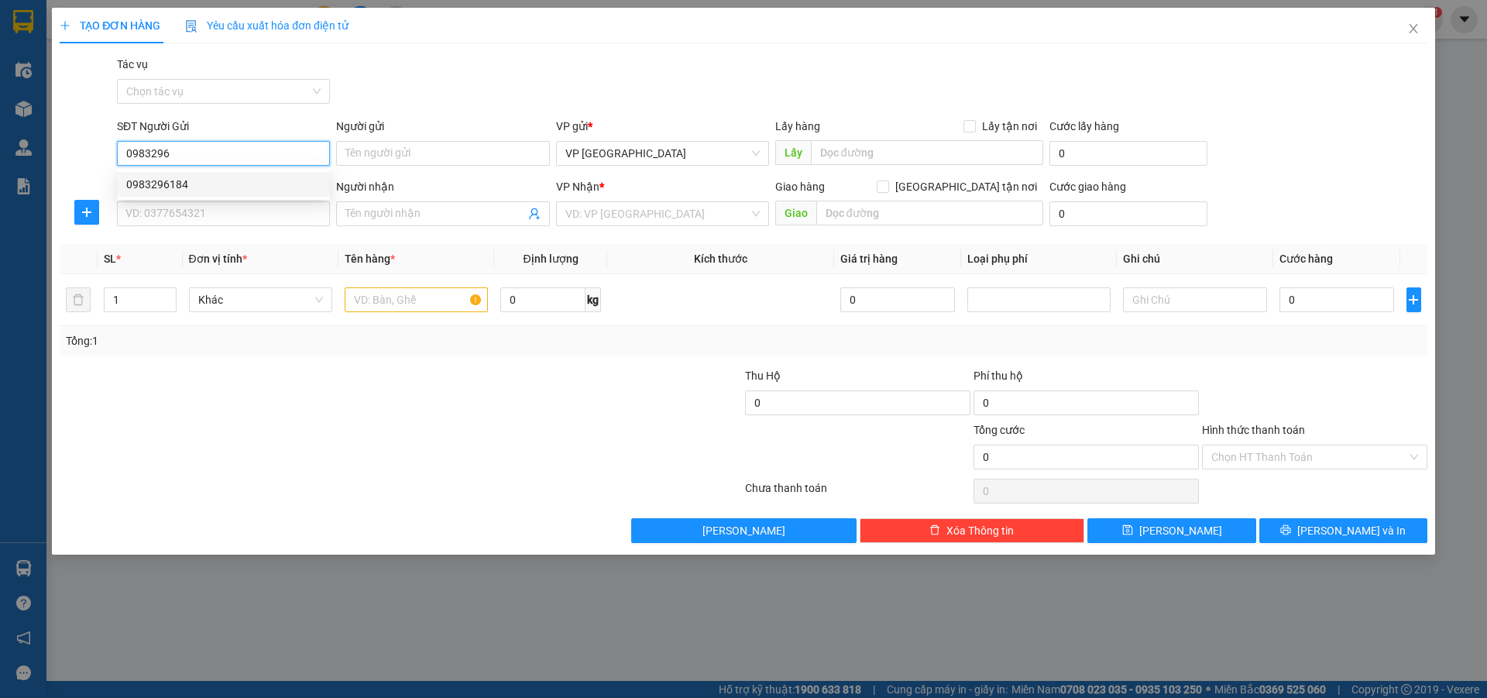
click at [173, 183] on div "0983296184" at bounding box center [223, 184] width 194 height 17
type input "0983296184"
click at [173, 210] on input "SĐT Người Nhận" at bounding box center [223, 213] width 213 height 25
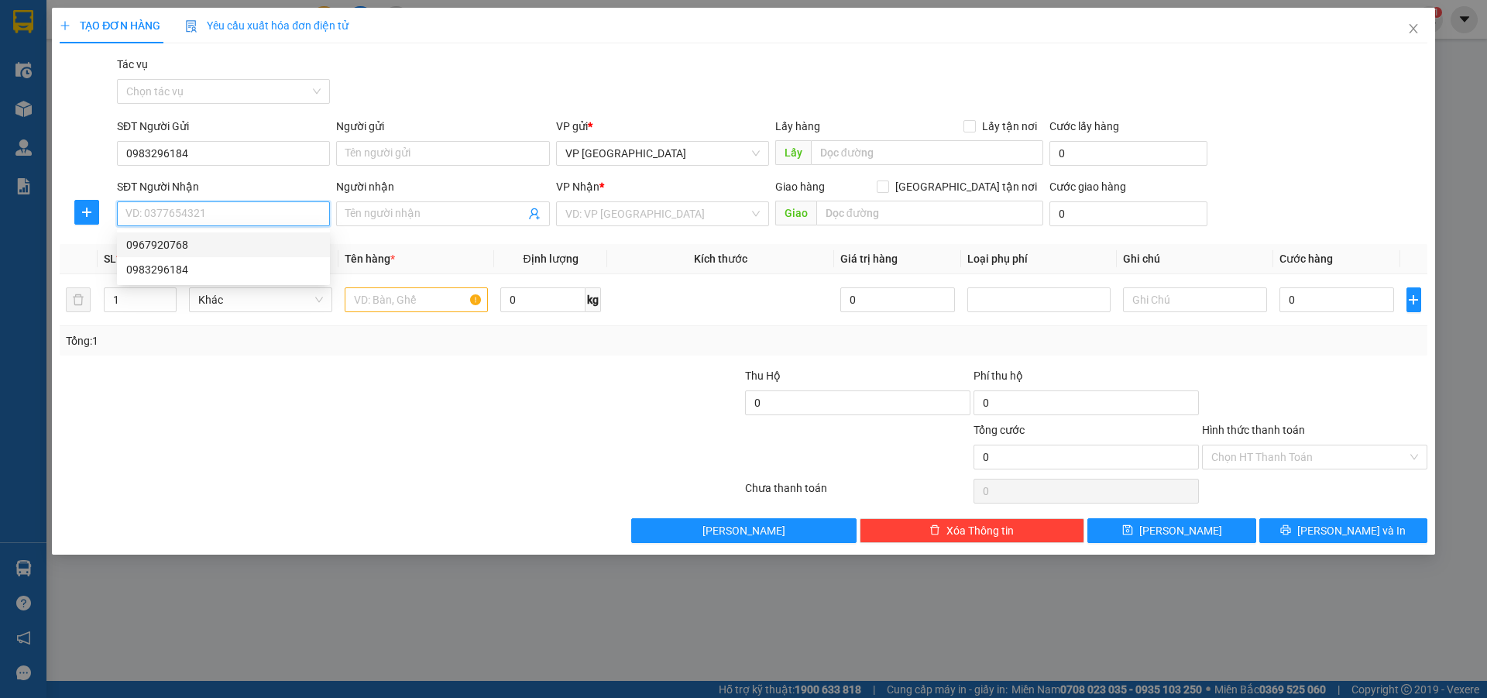
click at [194, 246] on div "0967920768" at bounding box center [223, 244] width 194 height 17
type input "0967920768"
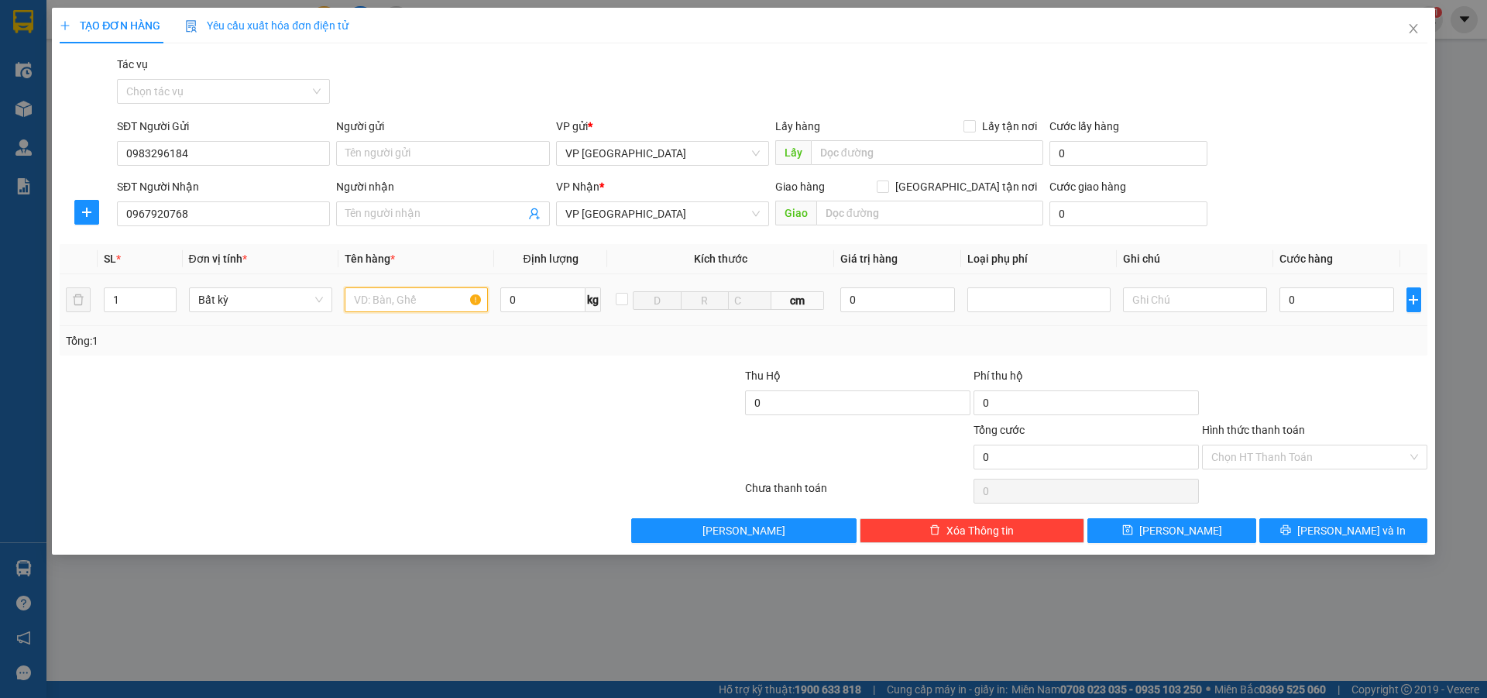
click at [371, 303] on input "text" at bounding box center [416, 299] width 143 height 25
type input "xop"
click at [1305, 291] on input "0" at bounding box center [1336, 299] width 115 height 25
type input "5"
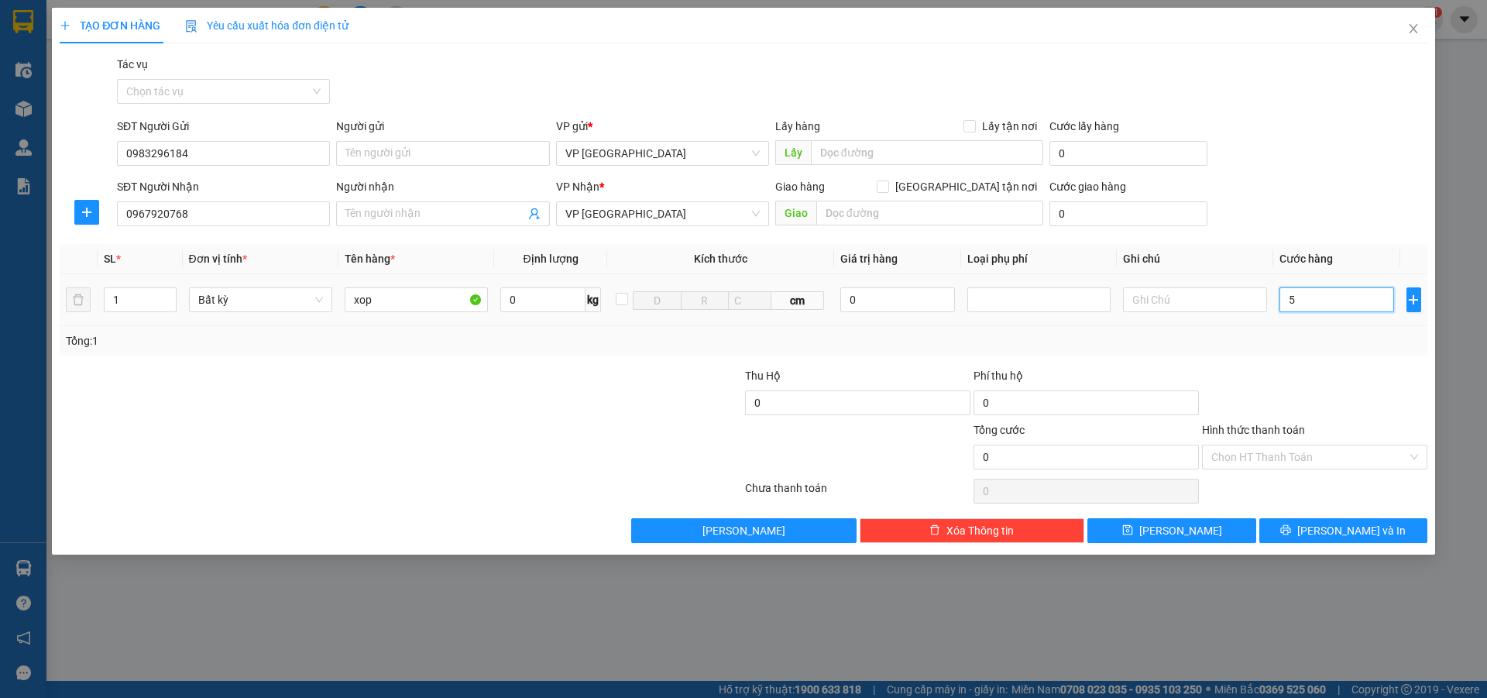
type input "5"
type input "50"
type input "500"
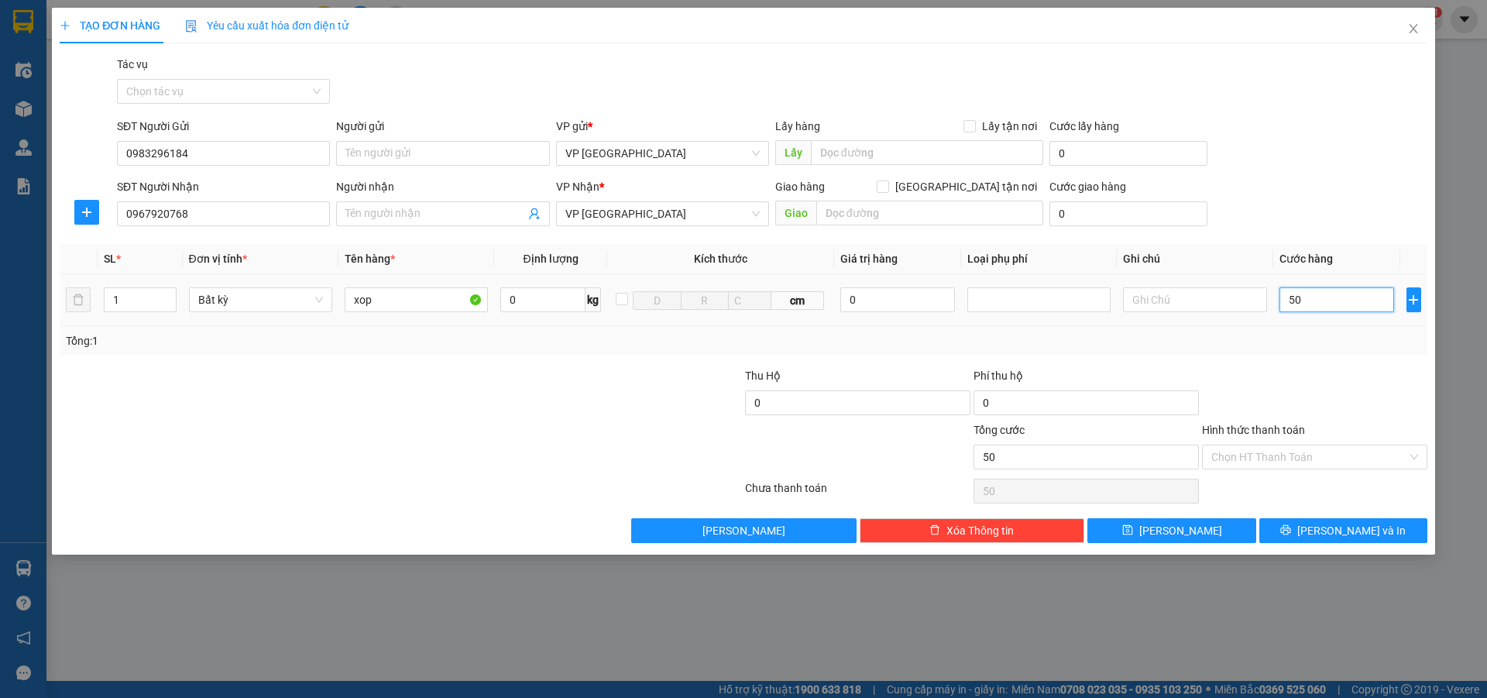
type input "500"
type input "5.000"
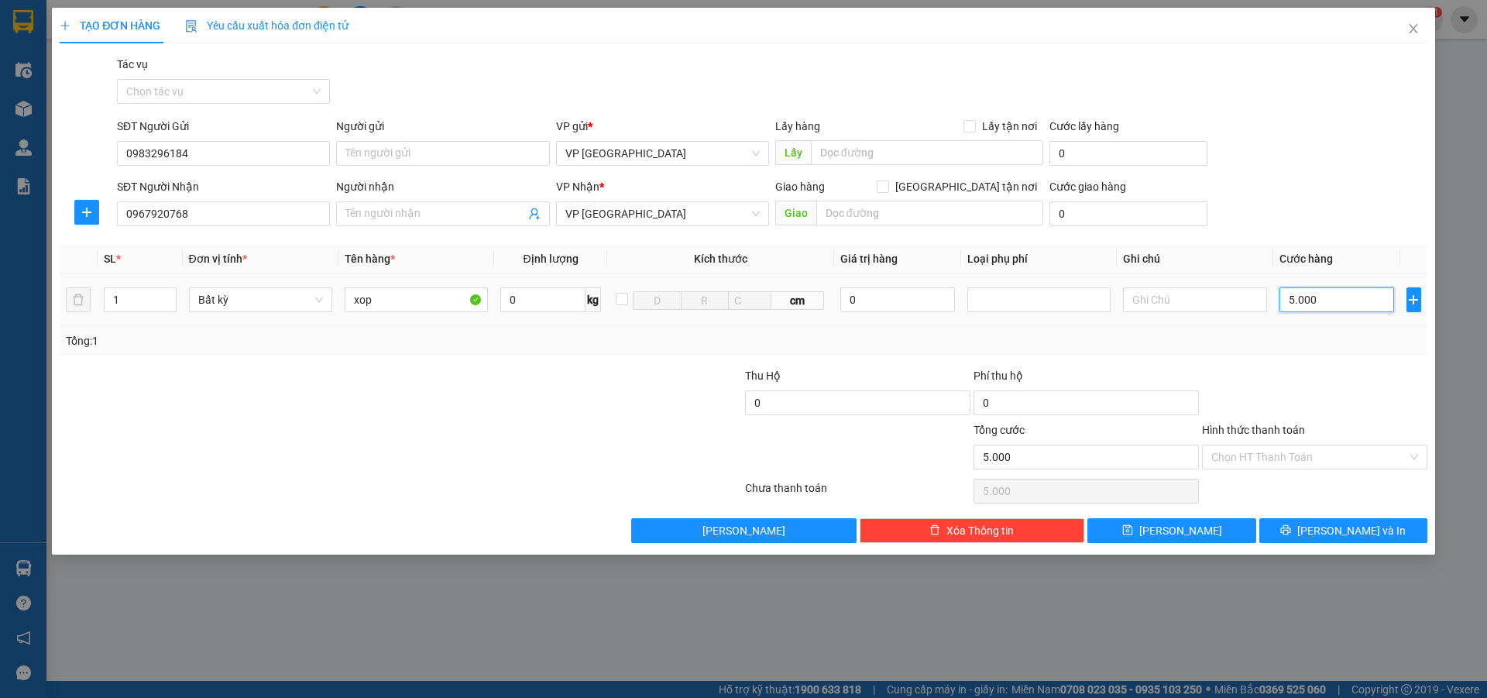
type input "50.000"
click at [1385, 530] on button "[PERSON_NAME] và In" at bounding box center [1343, 530] width 168 height 25
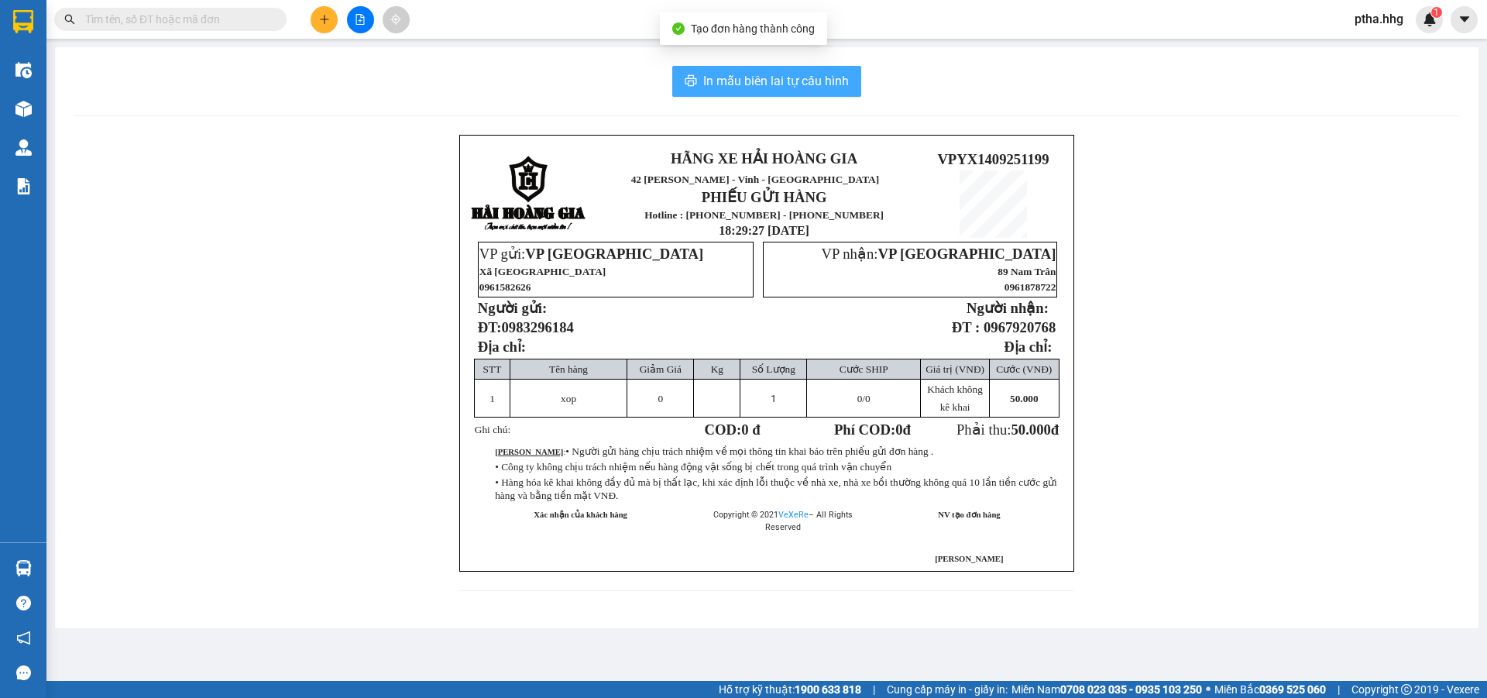
click at [795, 75] on span "In mẫu biên lai tự cấu hình" at bounding box center [776, 80] width 146 height 19
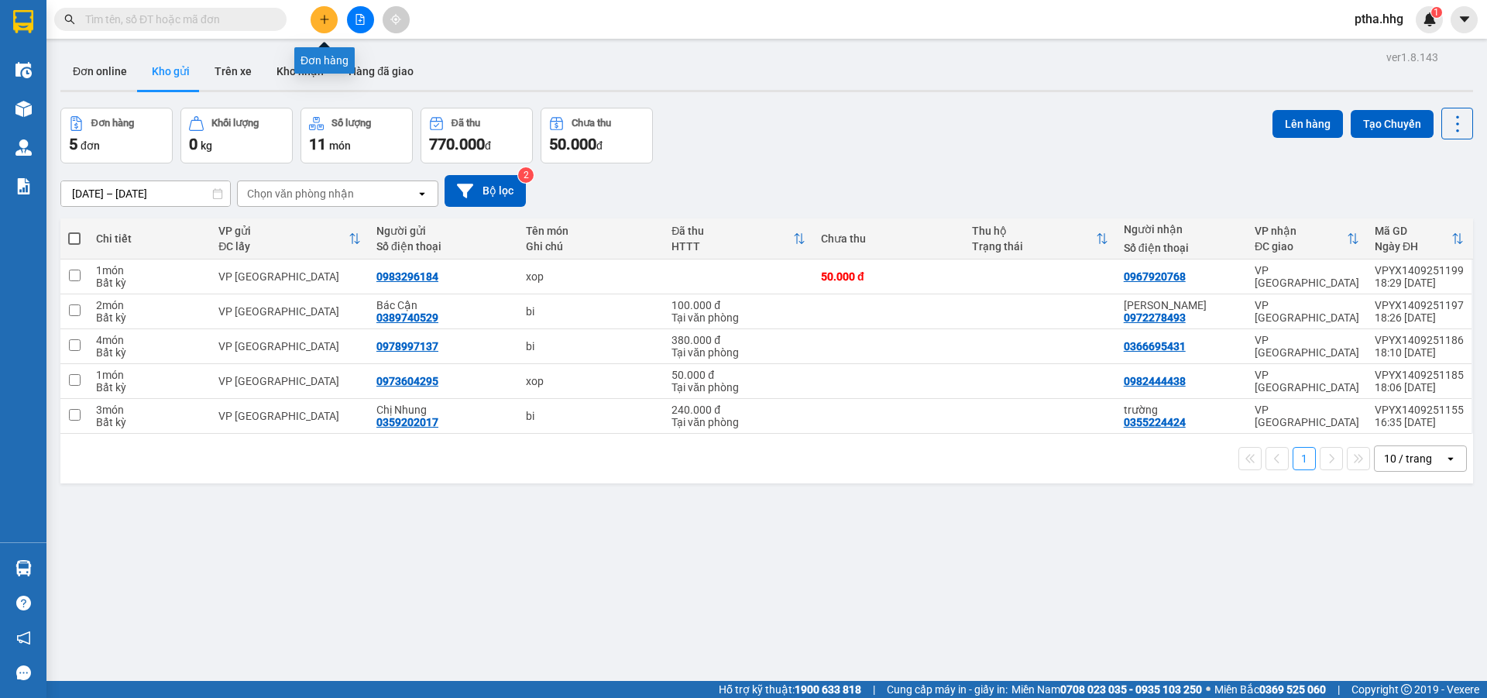
click at [323, 20] on icon "plus" at bounding box center [324, 19] width 11 height 11
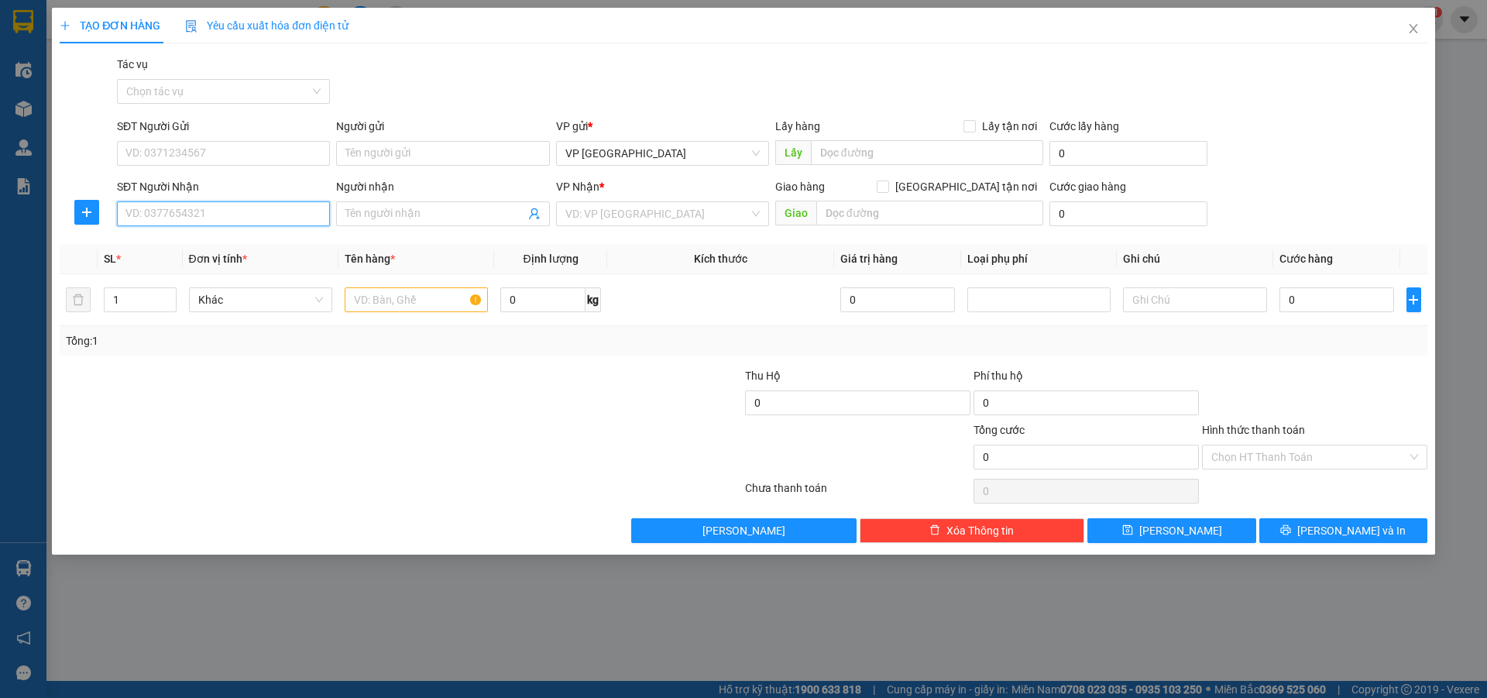
click at [146, 216] on input "SĐT Người Nhận" at bounding box center [223, 213] width 213 height 25
type input "0962985074"
click at [617, 212] on input "search" at bounding box center [657, 213] width 184 height 23
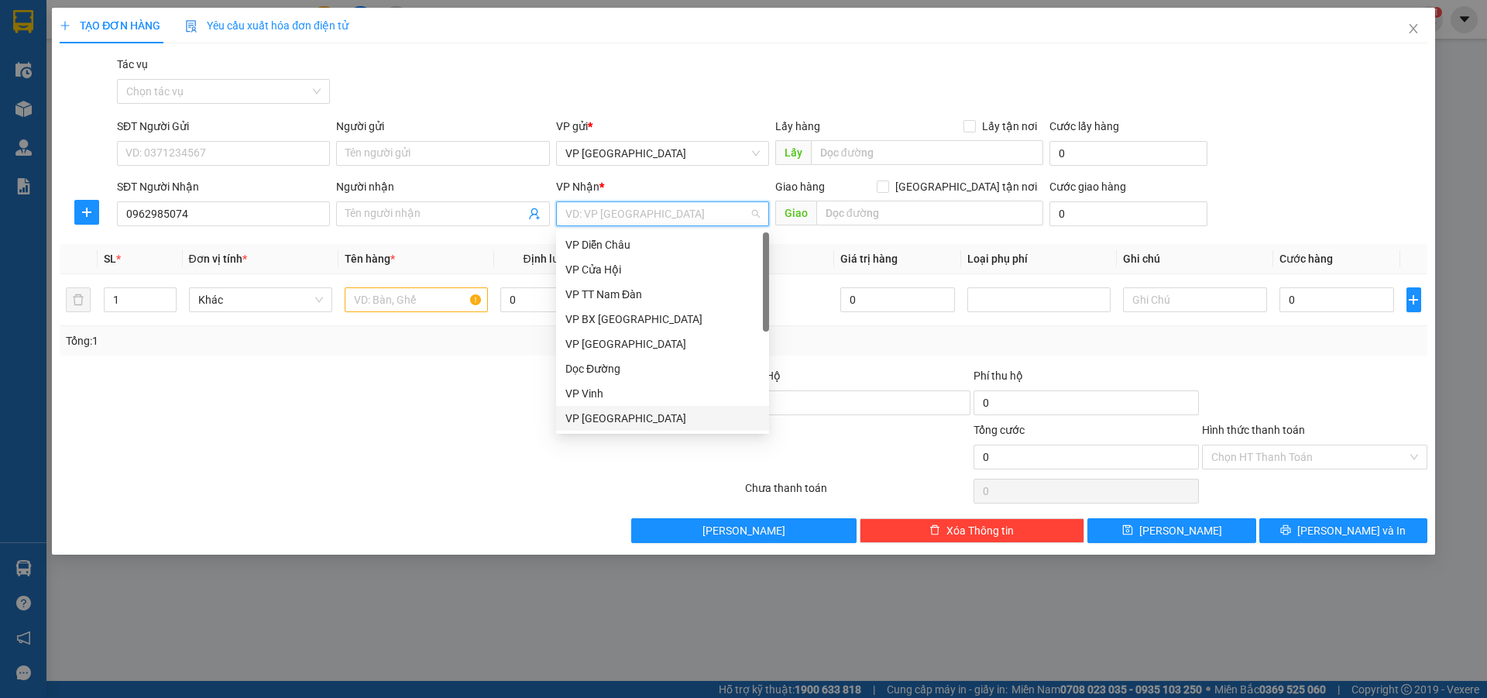
click at [643, 418] on div "VP [GEOGRAPHIC_DATA]" at bounding box center [662, 418] width 194 height 17
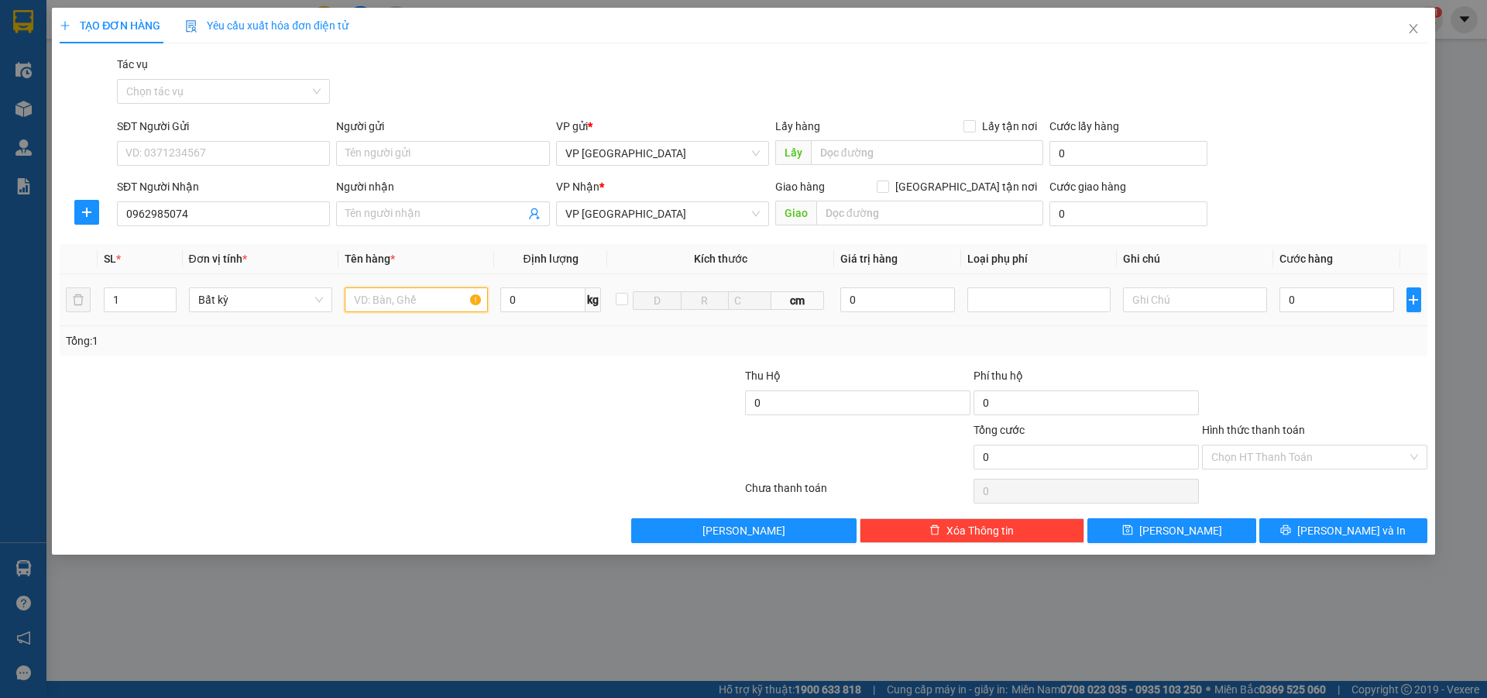
click at [382, 297] on input "text" at bounding box center [416, 299] width 143 height 25
type input "xop"
click at [1312, 299] on input "0" at bounding box center [1336, 299] width 115 height 25
type input "1"
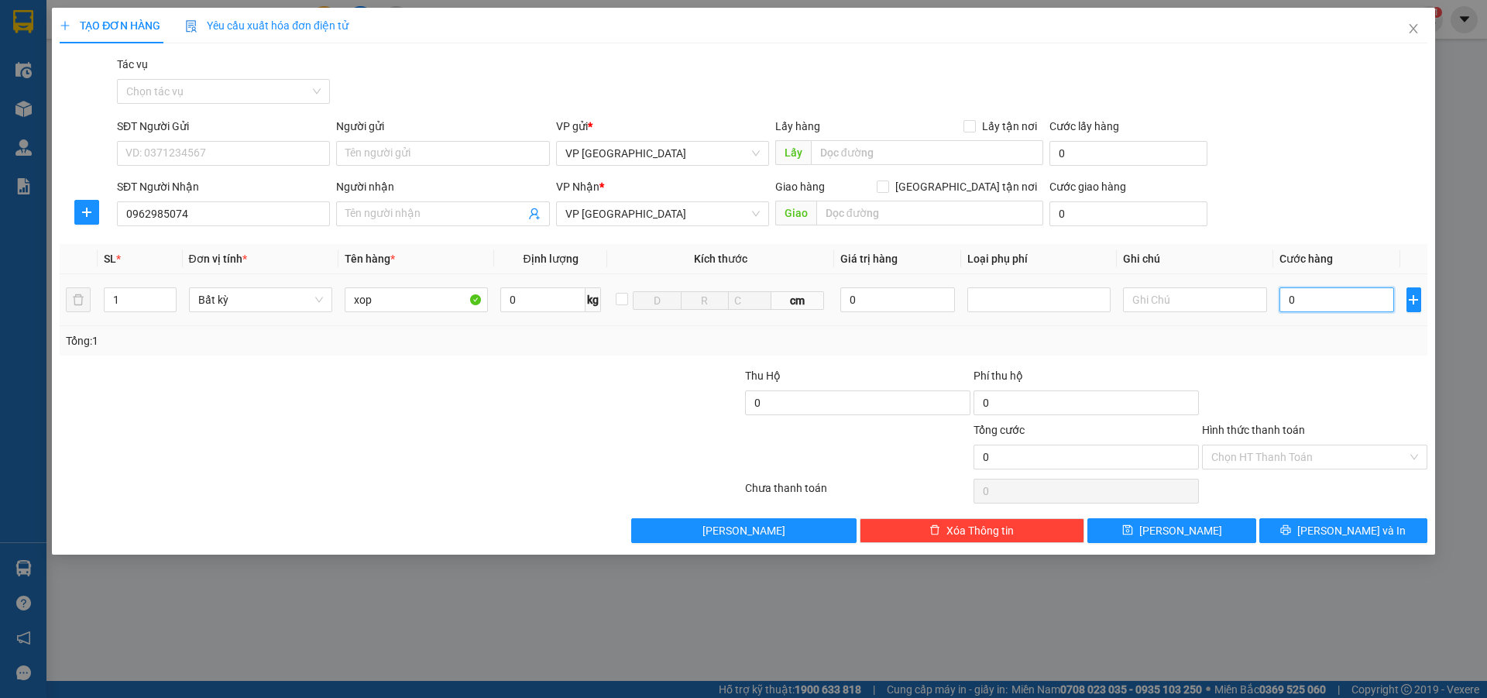
type input "1"
type input "10"
type input "100"
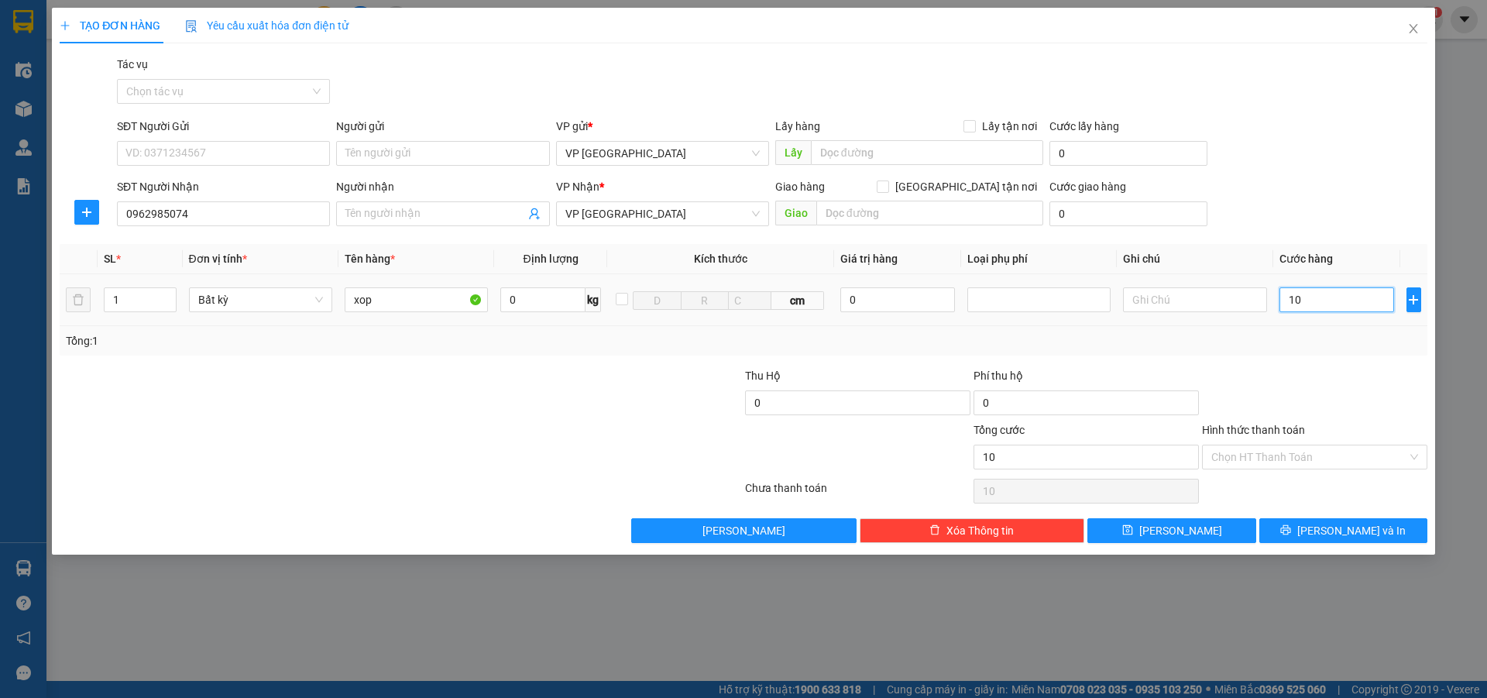
type input "100"
type input "1.000"
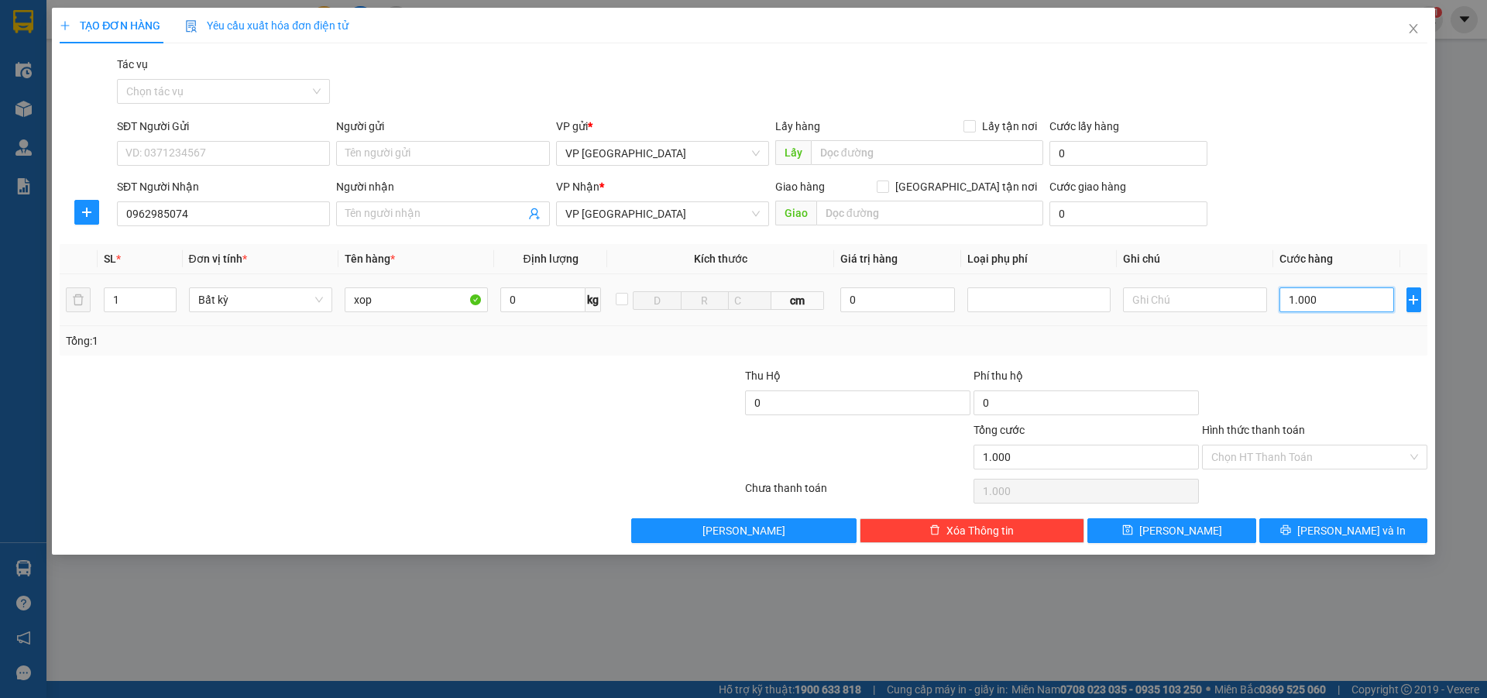
type input "10.000"
type input "100.000"
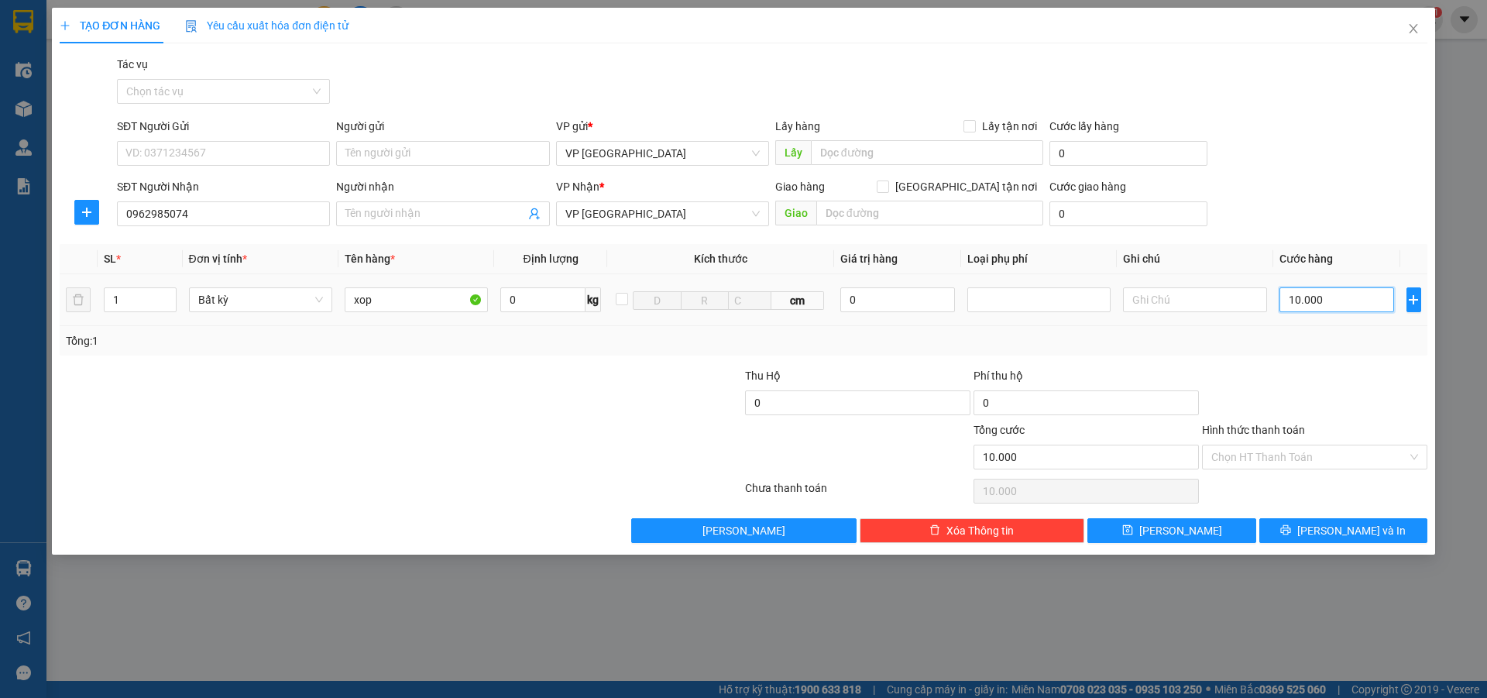
type input "100.000"
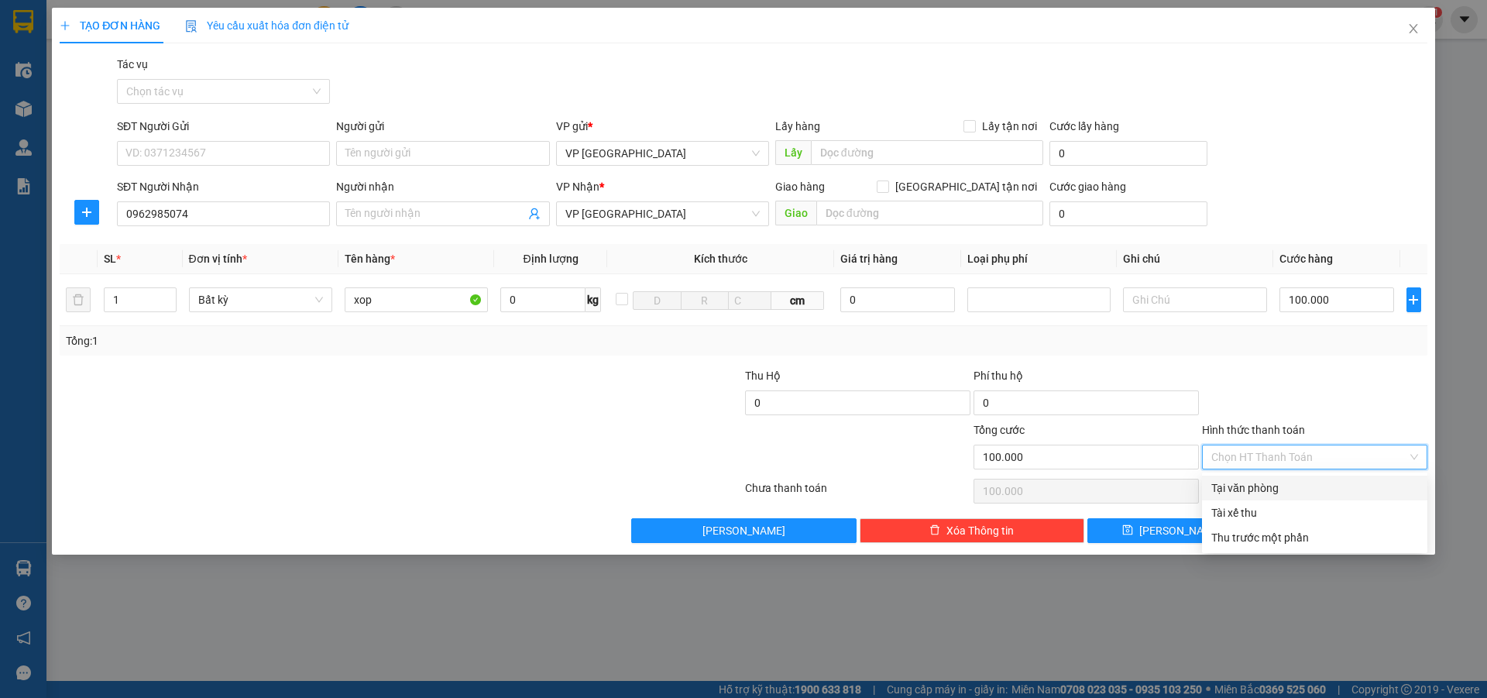
click at [1265, 455] on input "Hình thức thanh toán" at bounding box center [1309, 456] width 196 height 23
click at [1276, 484] on div "Tại văn phòng" at bounding box center [1314, 487] width 207 height 17
type input "0"
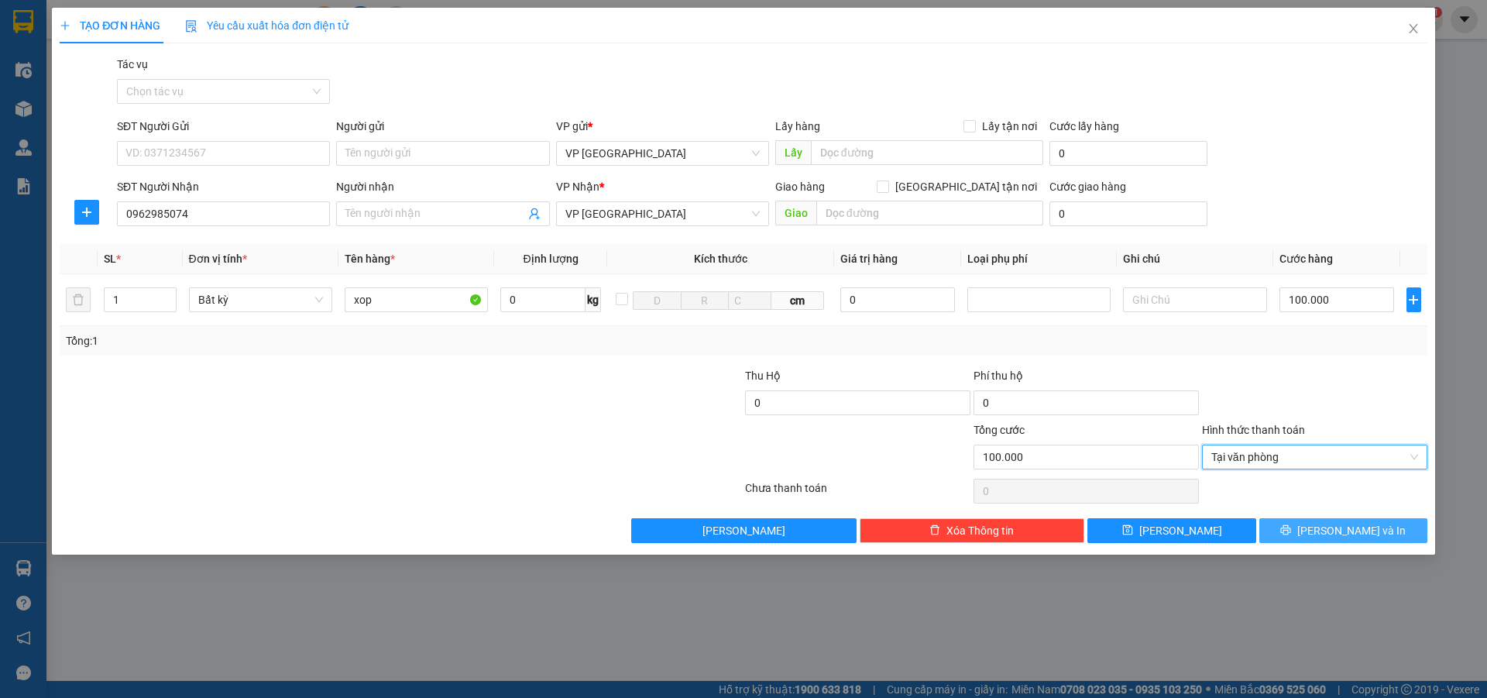
click at [1303, 528] on button "[PERSON_NAME] và In" at bounding box center [1343, 530] width 168 height 25
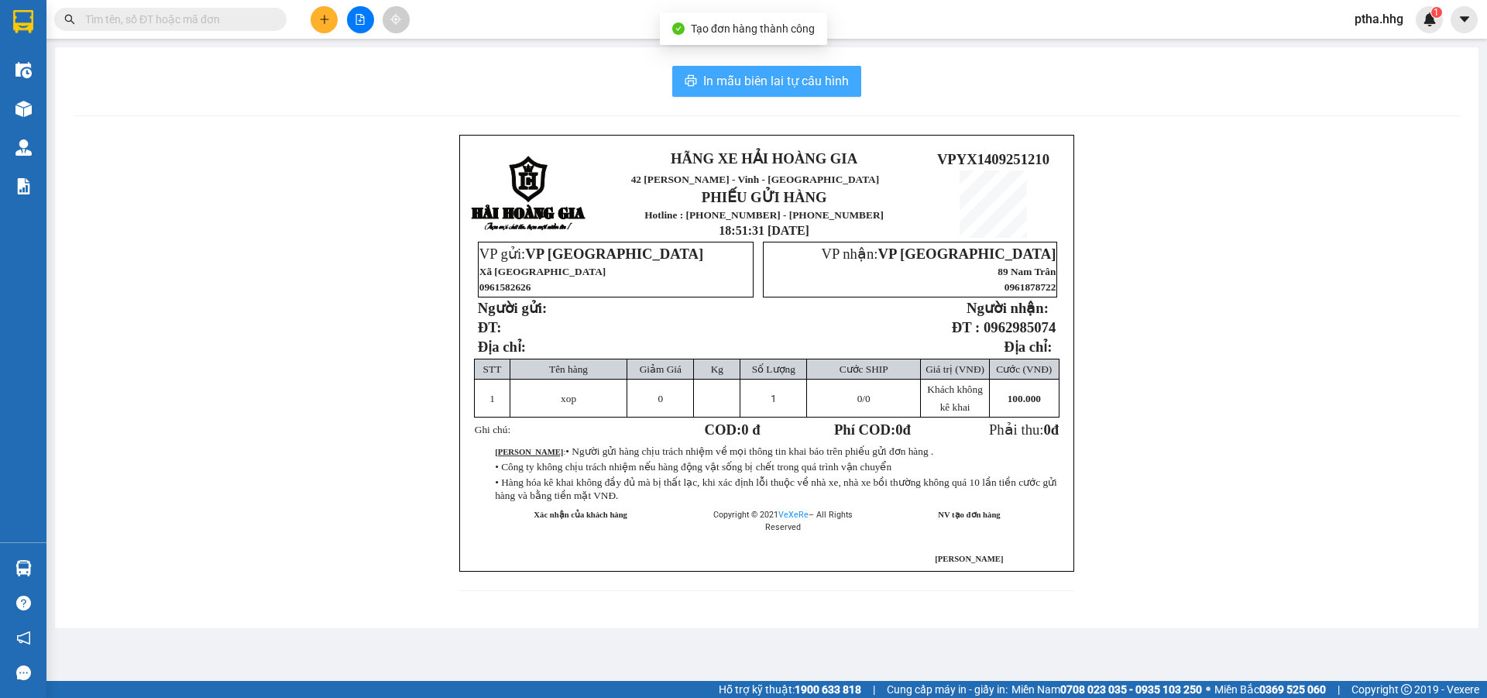
click at [836, 77] on span "In mẫu biên lai tự cấu hình" at bounding box center [776, 80] width 146 height 19
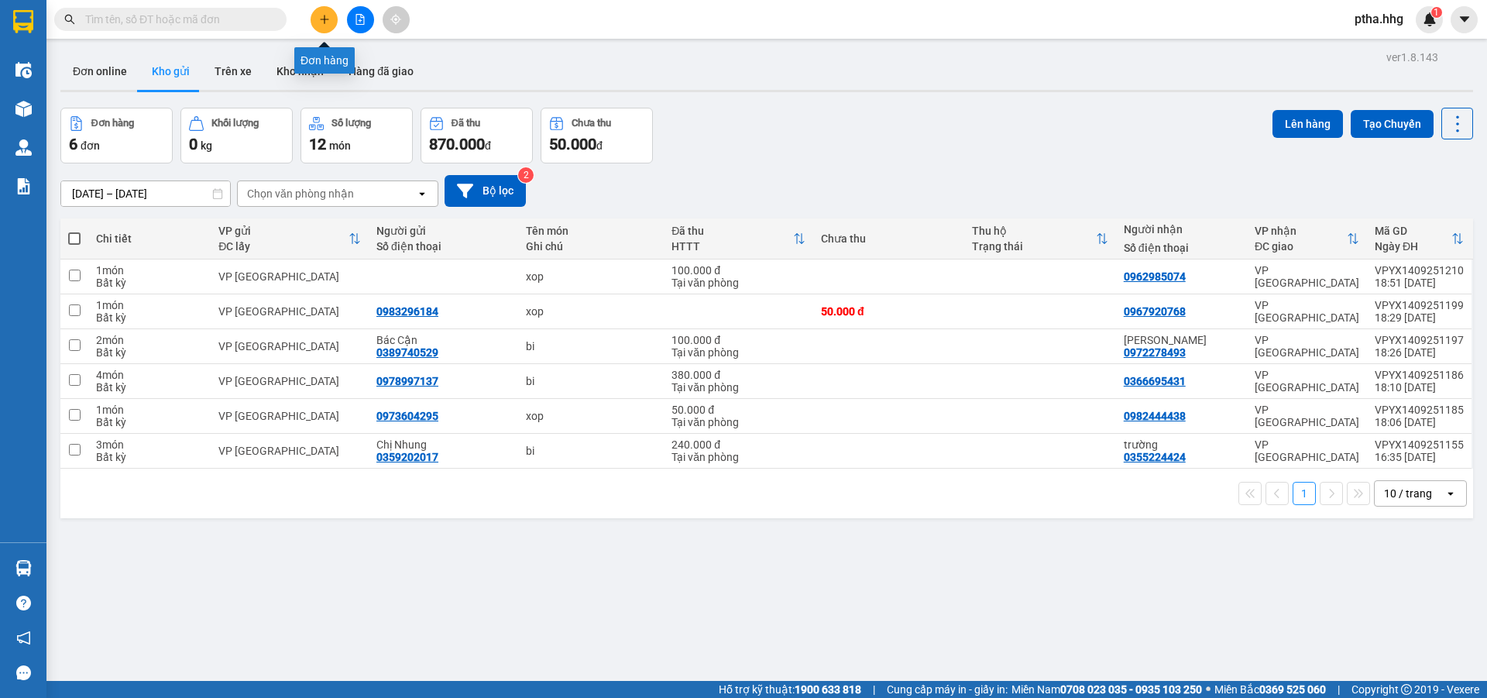
click at [321, 20] on icon "plus" at bounding box center [324, 19] width 11 height 11
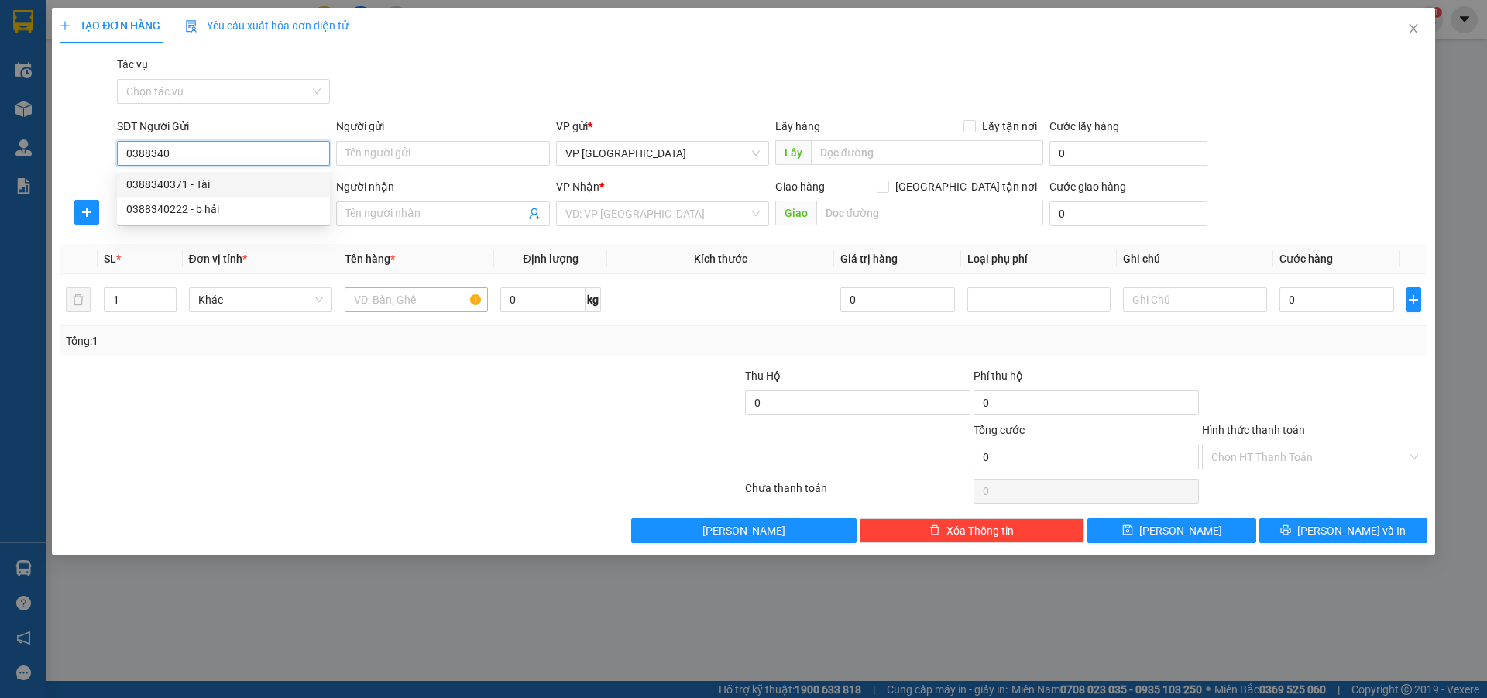
click at [180, 182] on div "0388340371 - Tài" at bounding box center [223, 184] width 194 height 17
type input "0388340371"
type input "Tài"
type input "yx"
type input "0388340371"
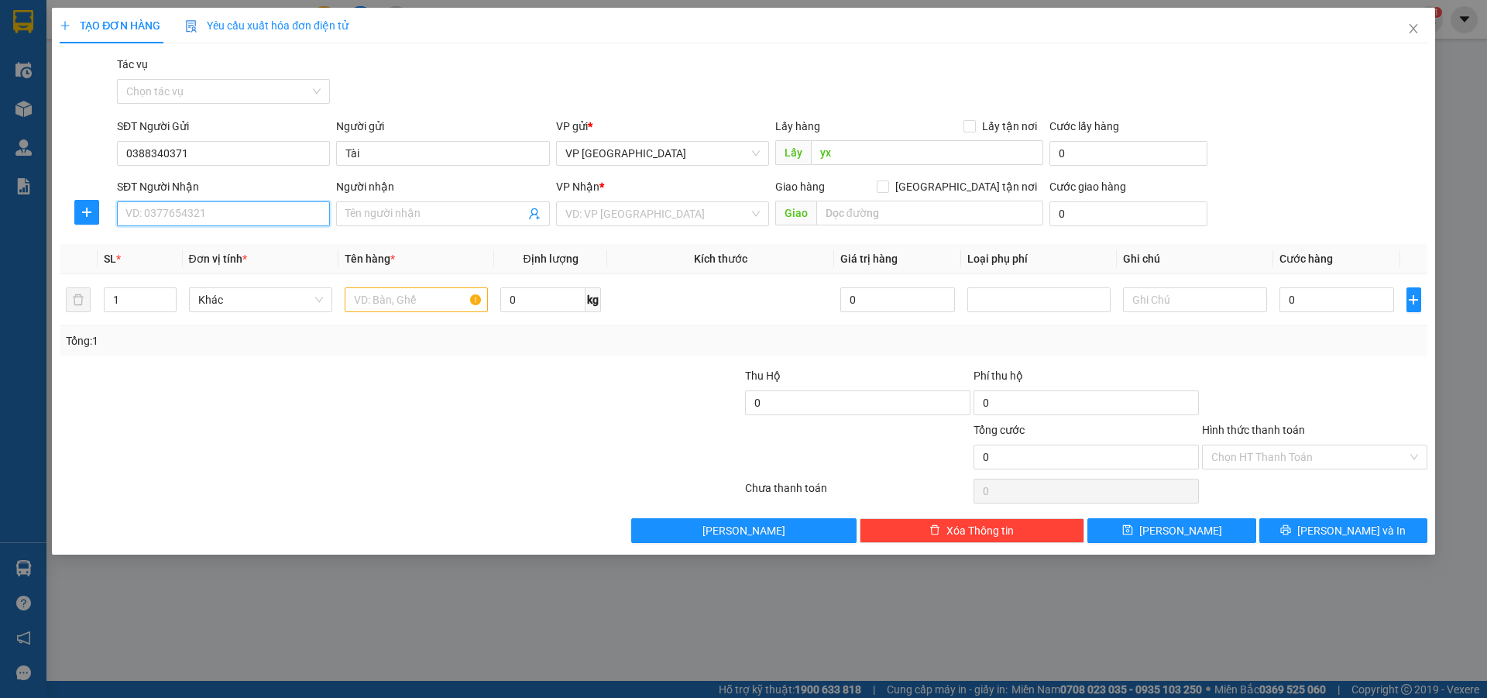
click at [143, 215] on input "SĐT Người Nhận" at bounding box center [223, 213] width 213 height 25
click at [152, 238] on div "0845604648" at bounding box center [223, 244] width 194 height 17
type input "0845604648"
click at [390, 304] on input "text" at bounding box center [416, 299] width 143 height 25
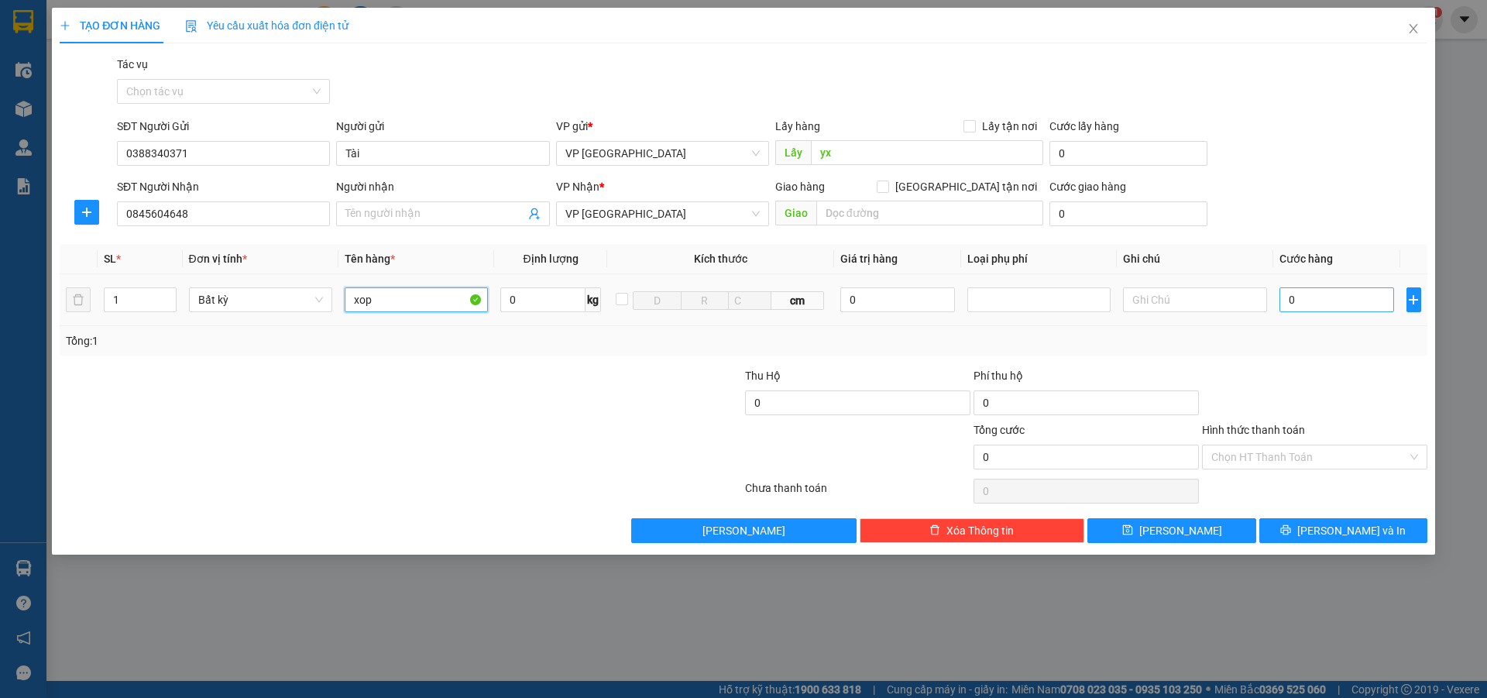
type input "xop"
click at [1309, 300] on input "0" at bounding box center [1336, 299] width 115 height 25
type input "5"
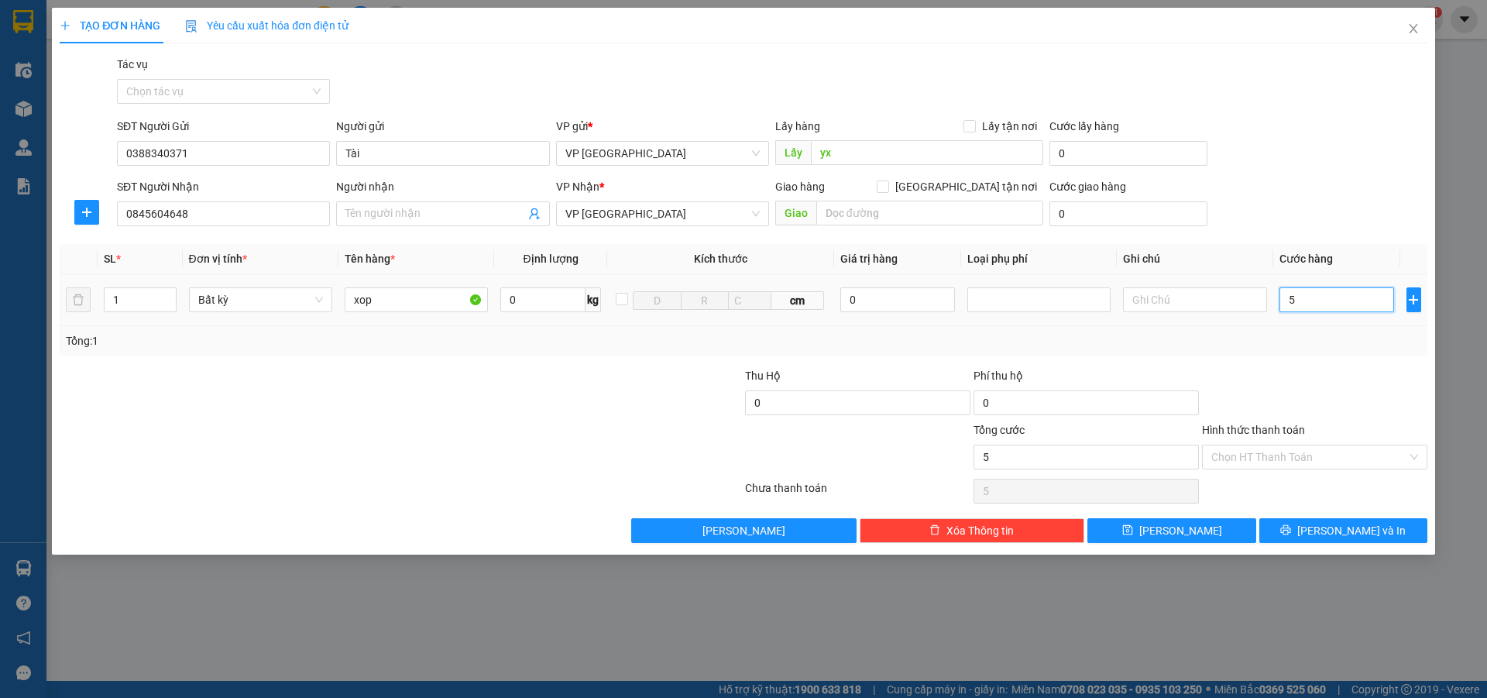
type input "50"
type input "500"
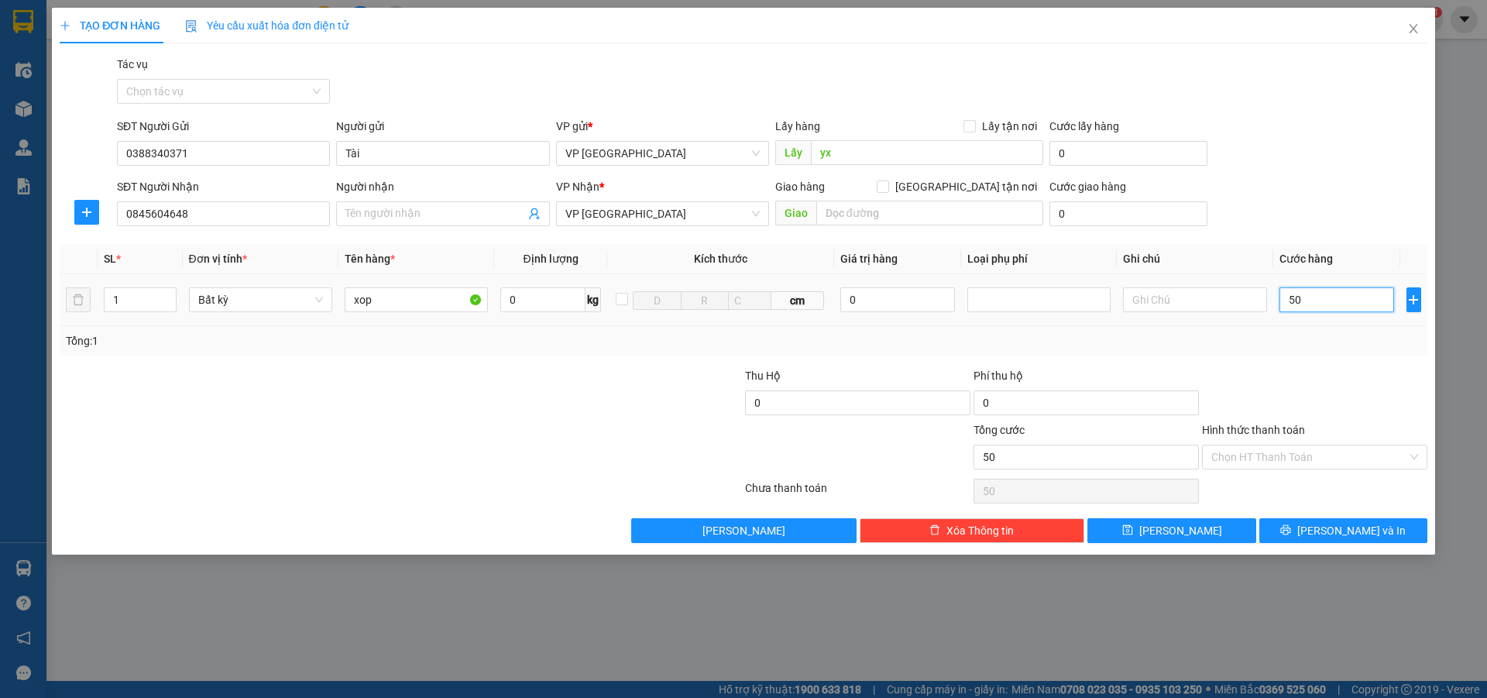
type input "500"
type input "5.000"
type input "50.000"
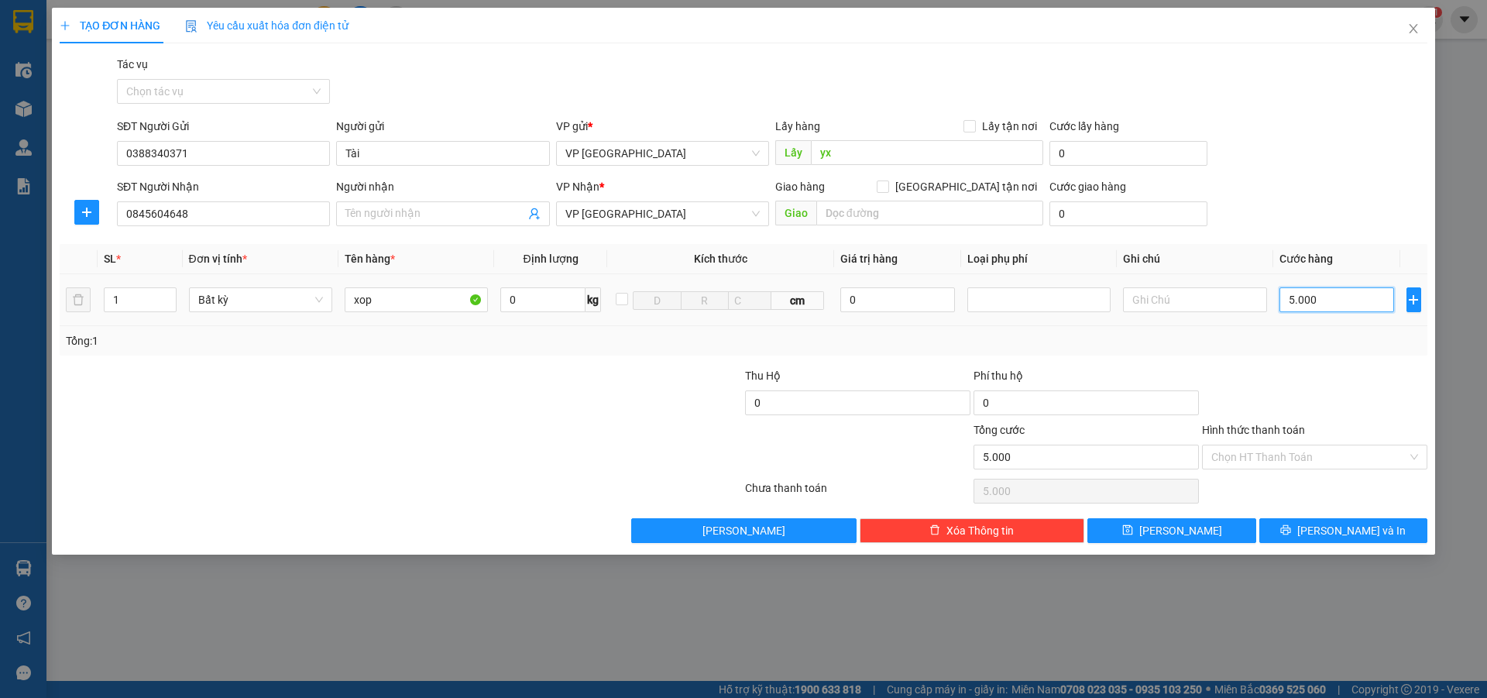
type input "50.000"
click at [1262, 456] on input "Hình thức thanh toán" at bounding box center [1309, 456] width 196 height 23
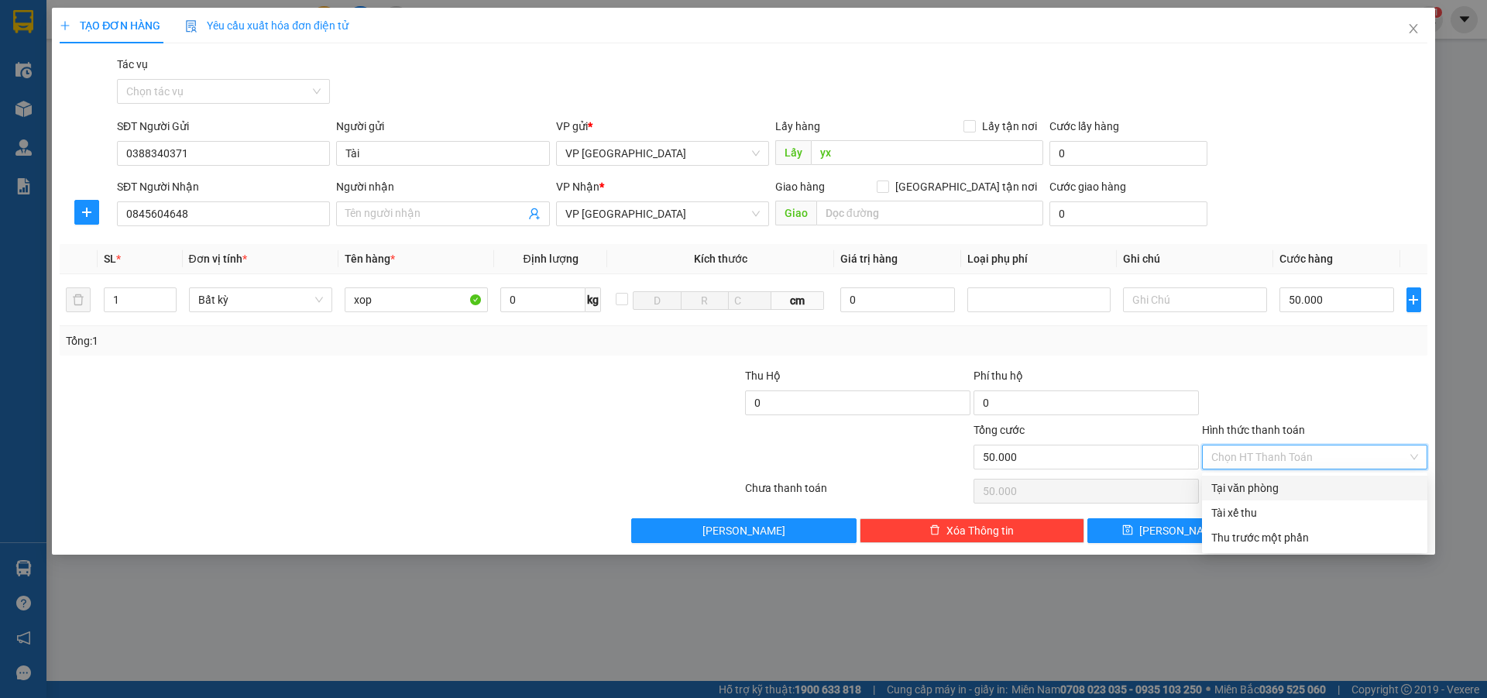
click at [1294, 481] on div "Tại văn phòng" at bounding box center [1314, 487] width 207 height 17
type input "0"
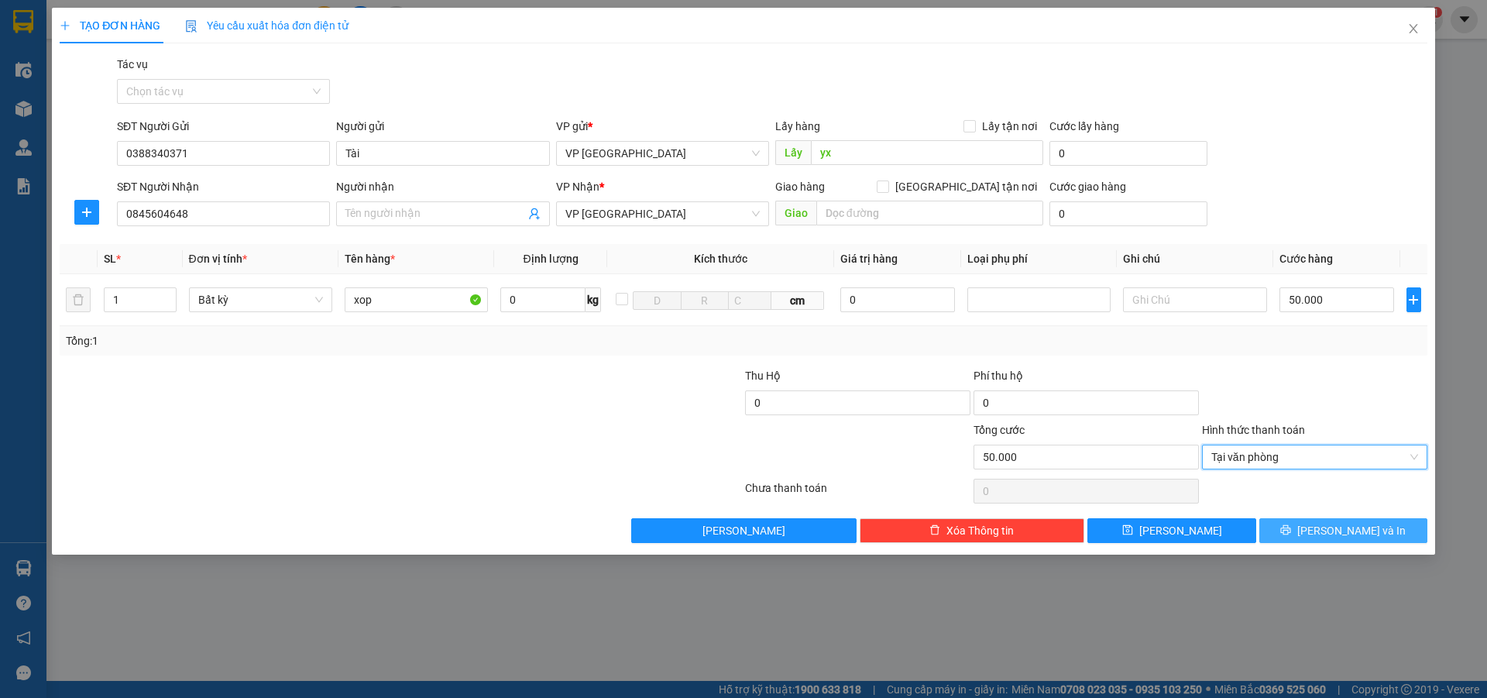
click at [1328, 537] on button "[PERSON_NAME] và In" at bounding box center [1343, 530] width 168 height 25
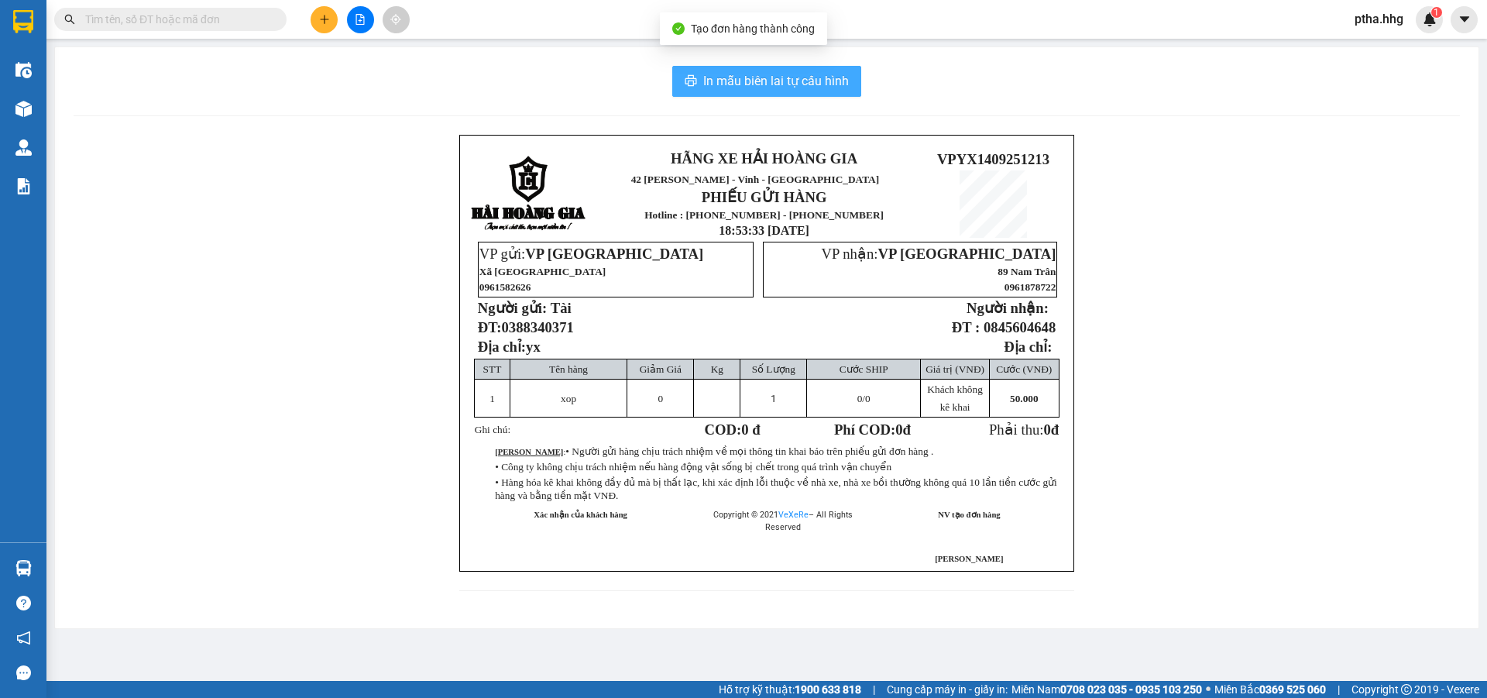
click at [802, 86] on span "In mẫu biên lai tự cấu hình" at bounding box center [776, 80] width 146 height 19
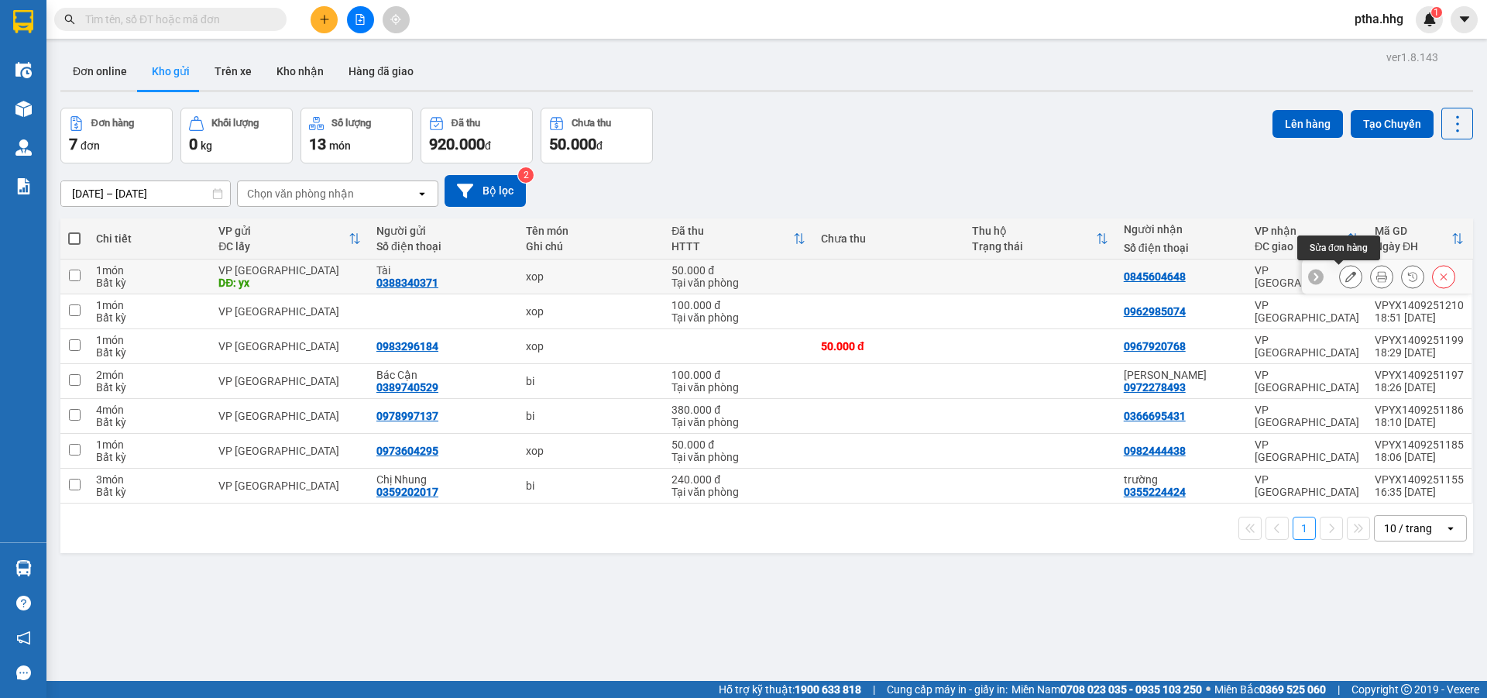
click at [1345, 276] on icon at bounding box center [1350, 276] width 11 height 11
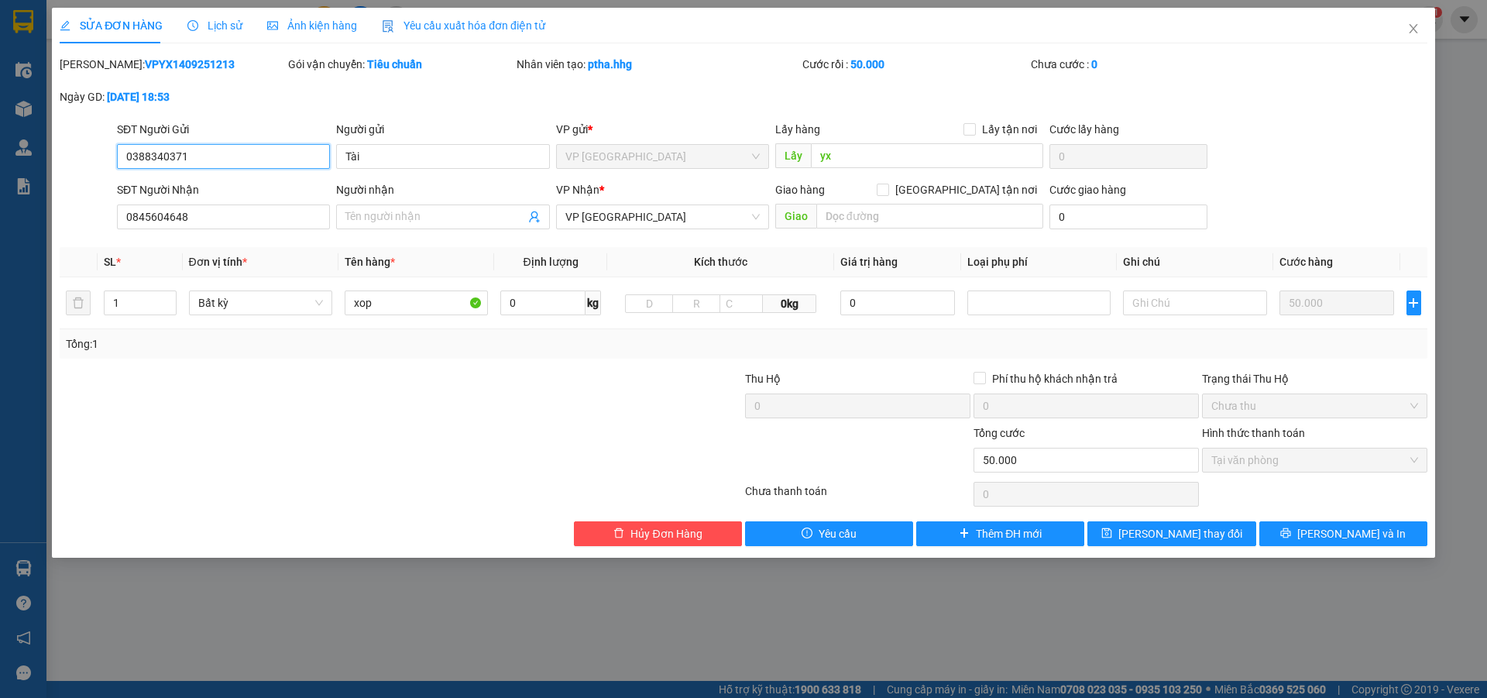
type input "0388340371"
type input "Tài"
type input "yx"
type input "0845604648"
type input "50.000"
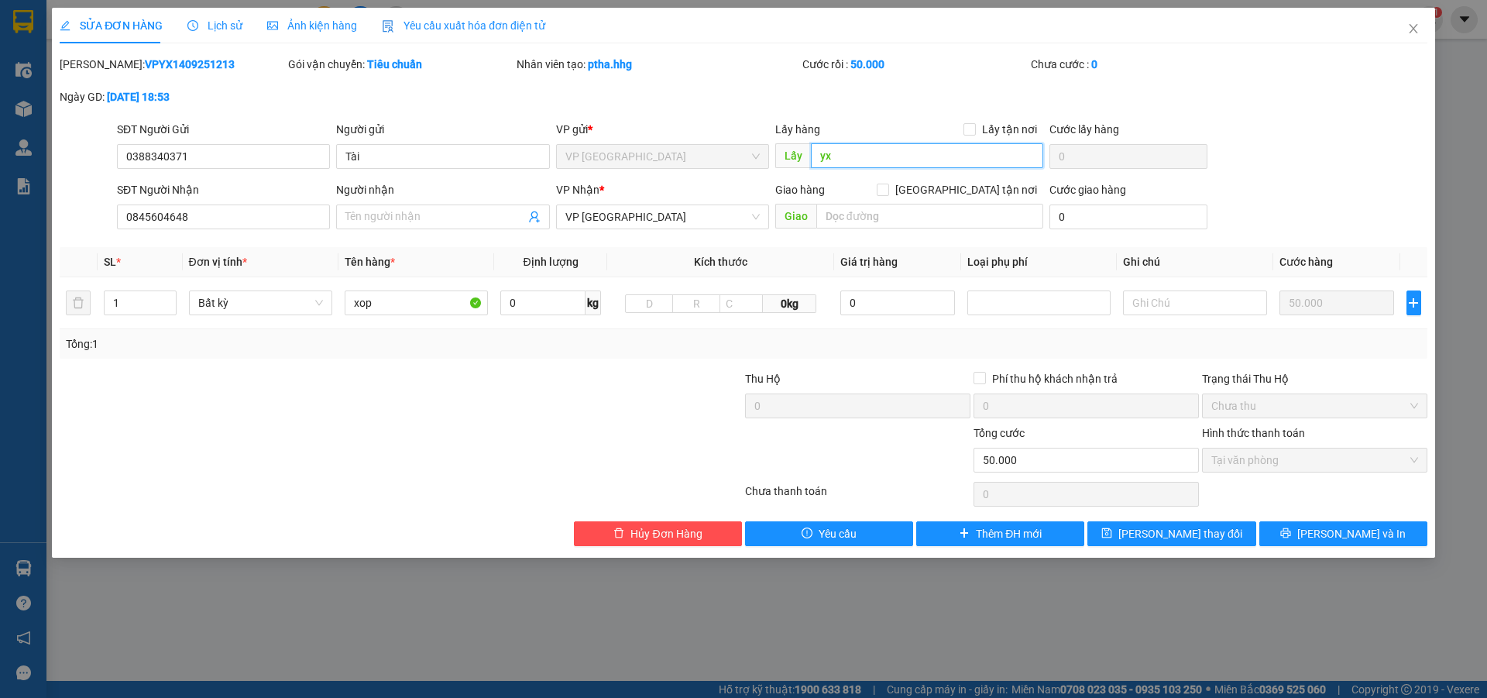
click at [852, 156] on input "yx" at bounding box center [927, 155] width 232 height 25
click at [1112, 529] on icon "save" at bounding box center [1107, 533] width 10 height 10
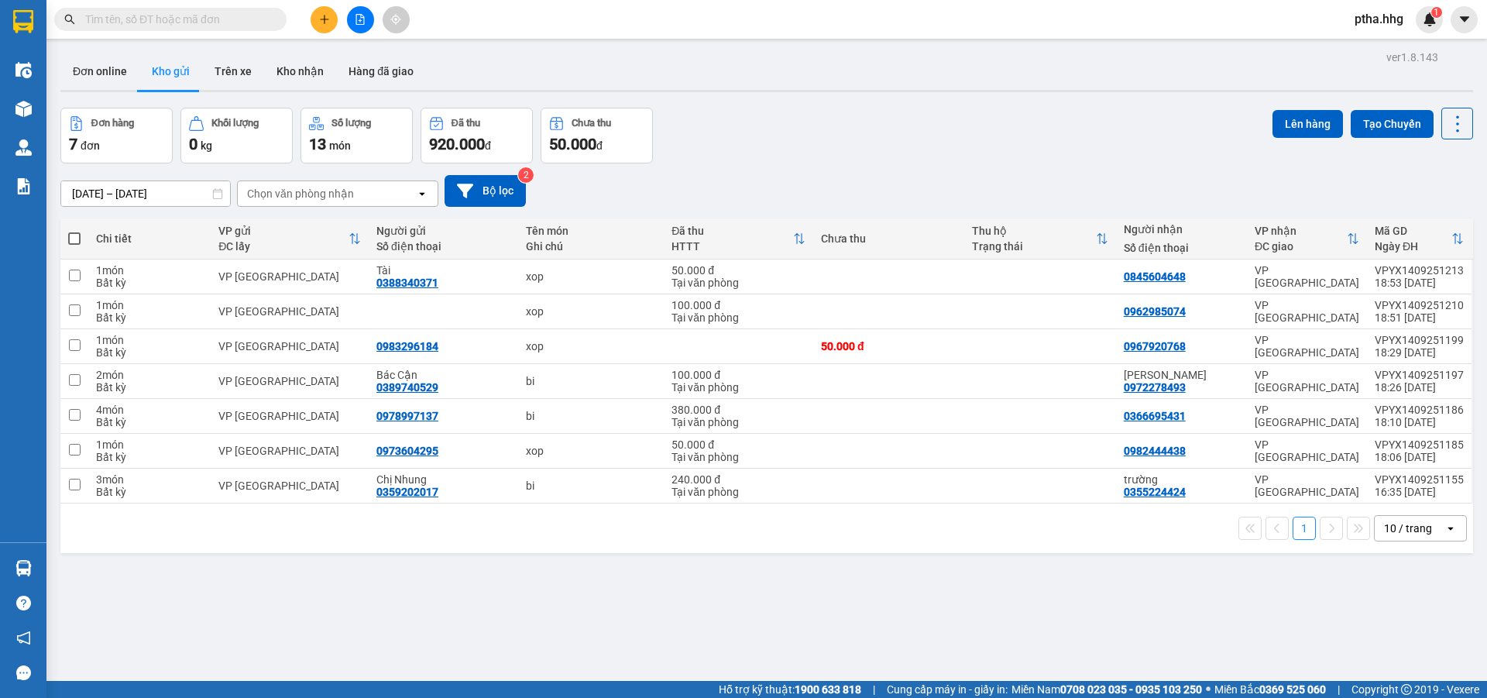
click at [1378, 22] on span "ptha.hhg" at bounding box center [1379, 18] width 74 height 19
click at [1389, 47] on span "Đăng xuất" at bounding box center [1397, 47] width 65 height 17
